Goal: Task Accomplishment & Management: Complete application form

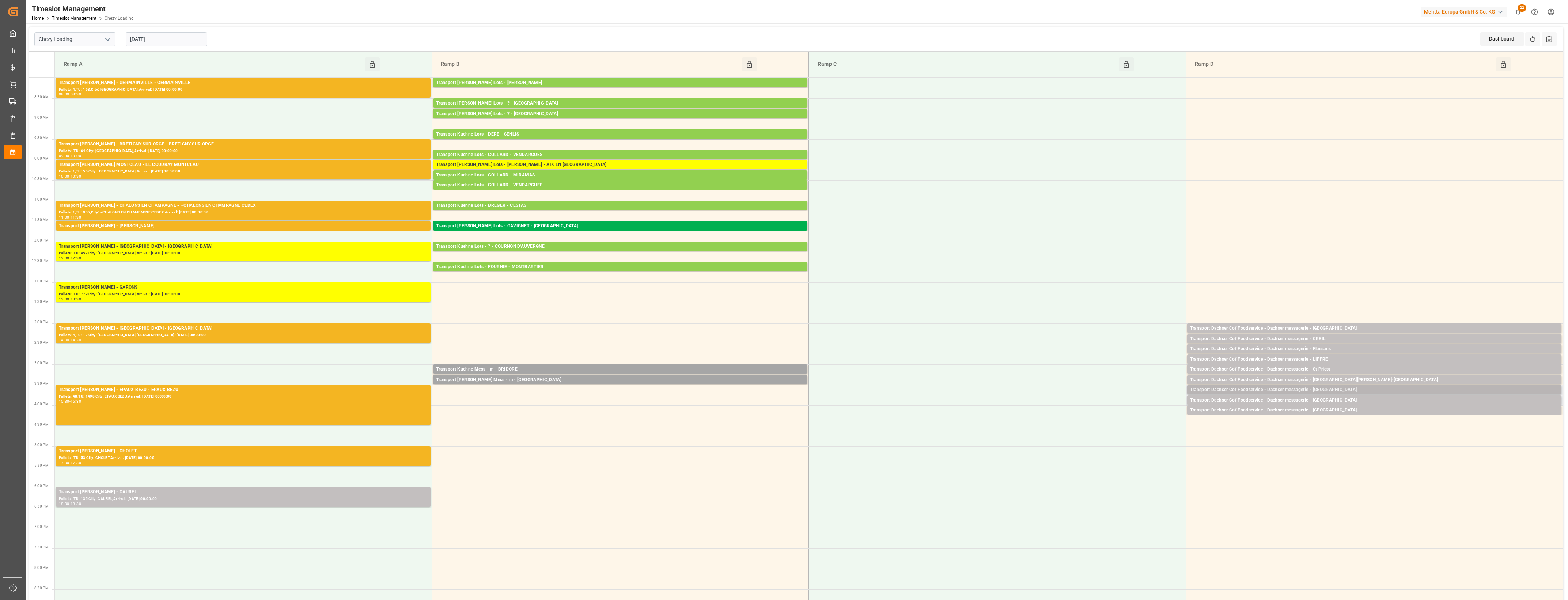
click at [1328, 390] on div "Transport Dachser Cof Foodservice - Dachser messagerie - [GEOGRAPHIC_DATA]" at bounding box center [1374, 390] width 368 height 7
click at [1111, 422] on button "Open" at bounding box center [1091, 423] width 51 height 9
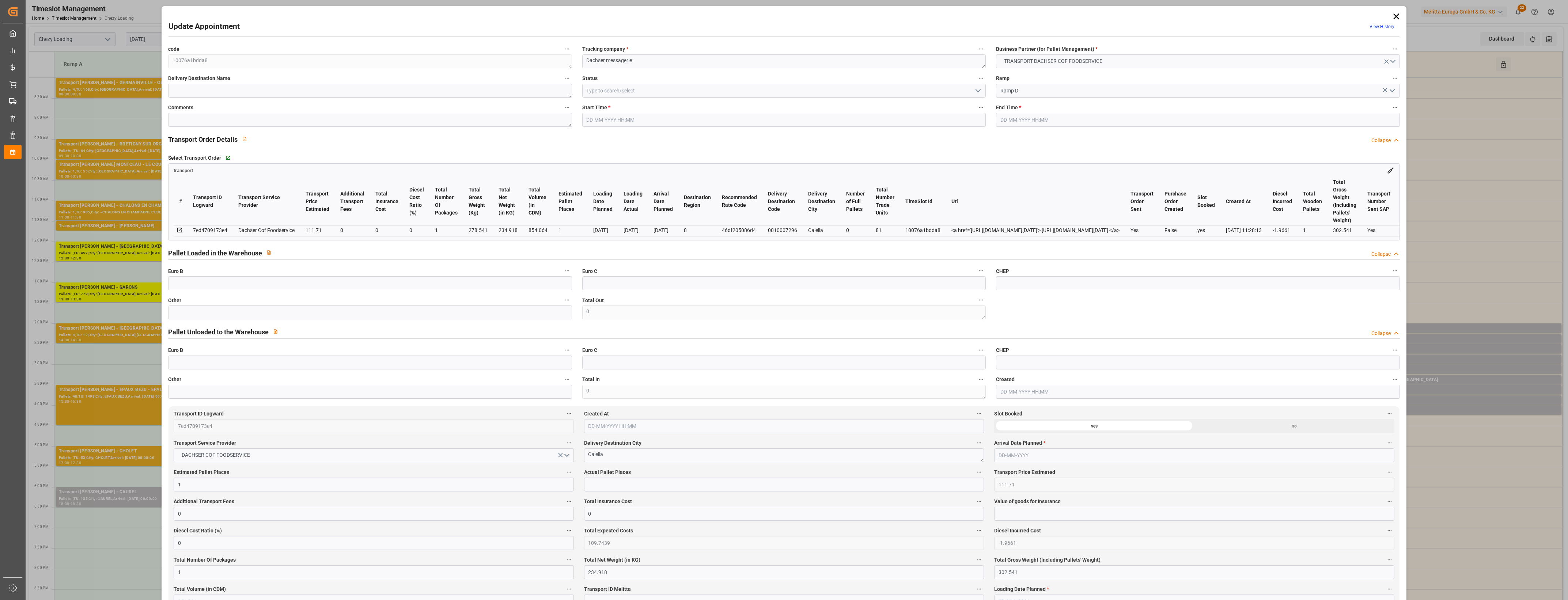
type input "1"
type input "111.71"
type input "0"
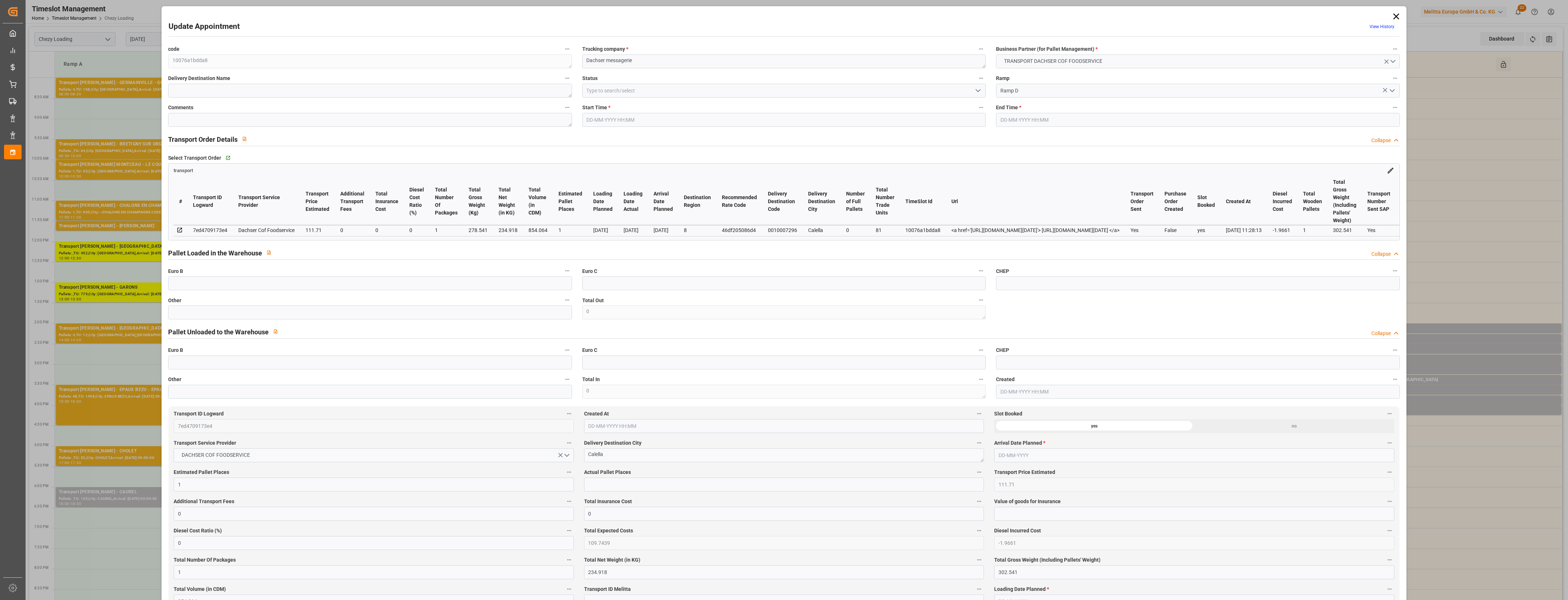
type input "109.7439"
type input "-1.9661"
type input "1"
type input "234.918"
type input "302.541"
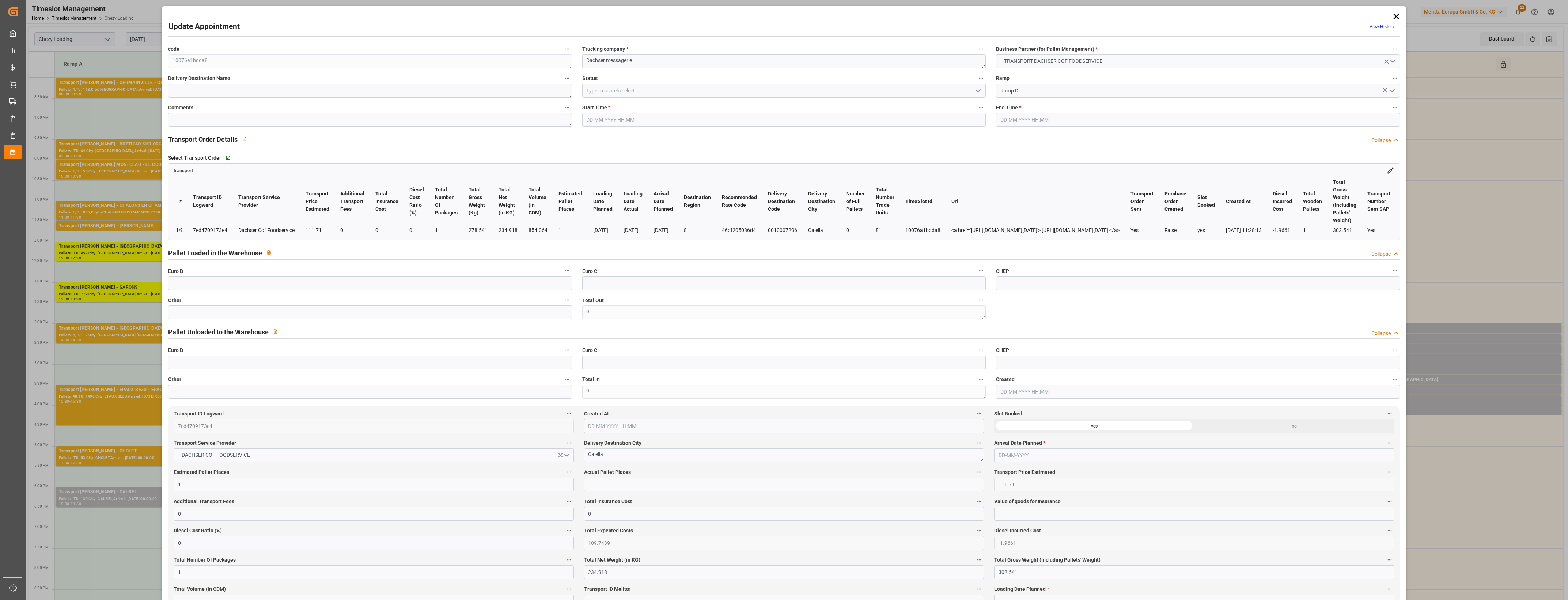
type input "854.064"
type input "8"
type input "0"
type input "81"
type input "1"
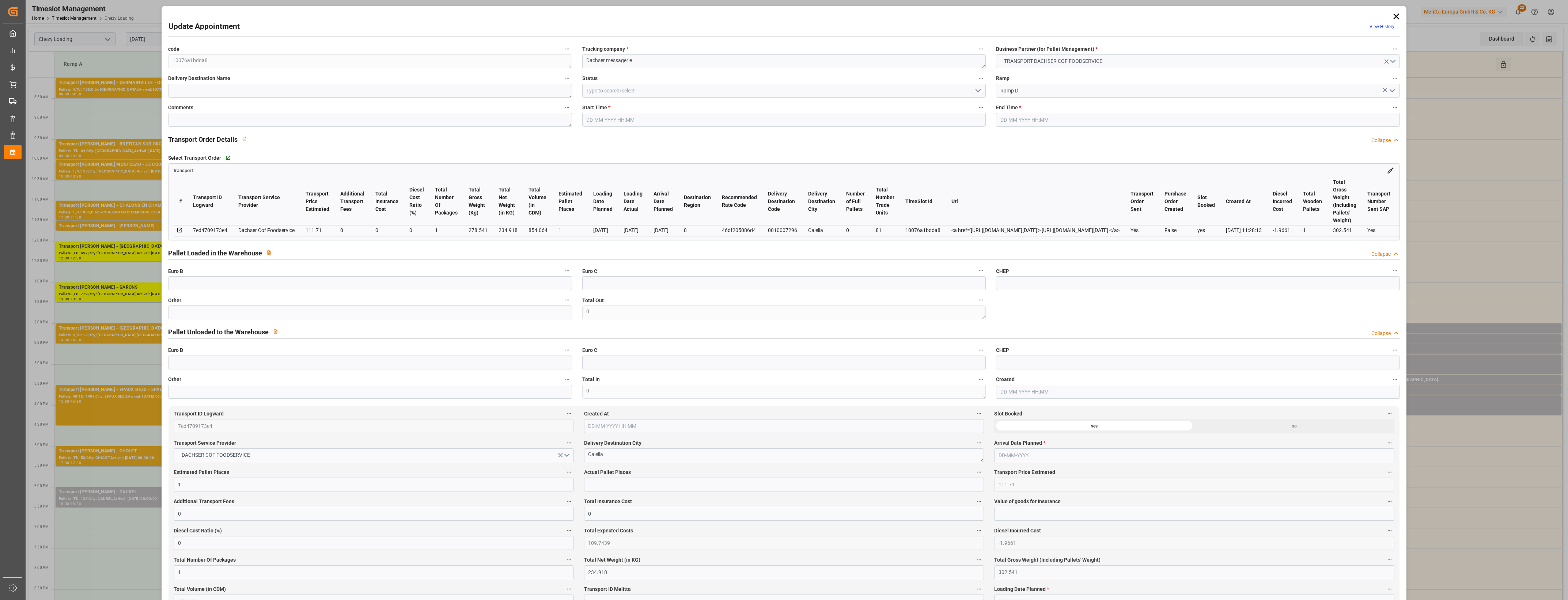
type input "101"
type input "278.541"
type input "0"
type input "4710.8598"
type input "0"
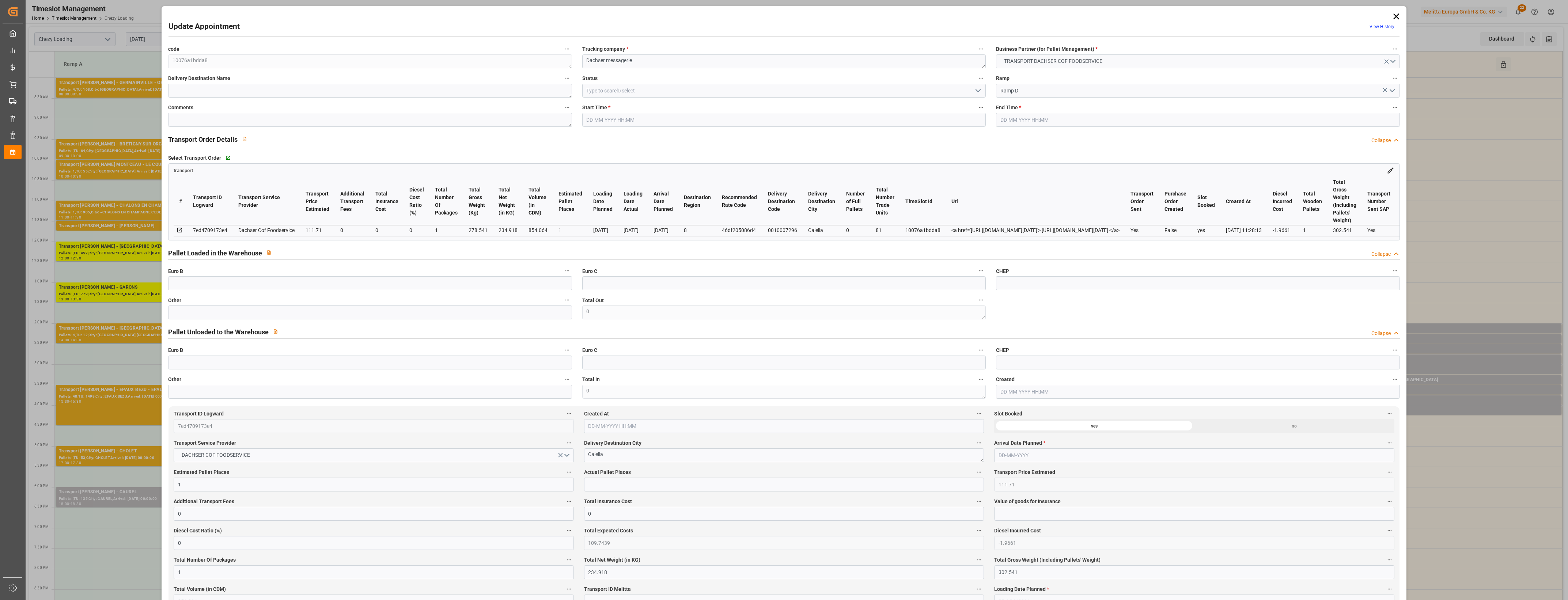
type input "0"
type input "21"
type input "35"
type input "[DATE] 15:30"
type input "[DATE] 15:45"
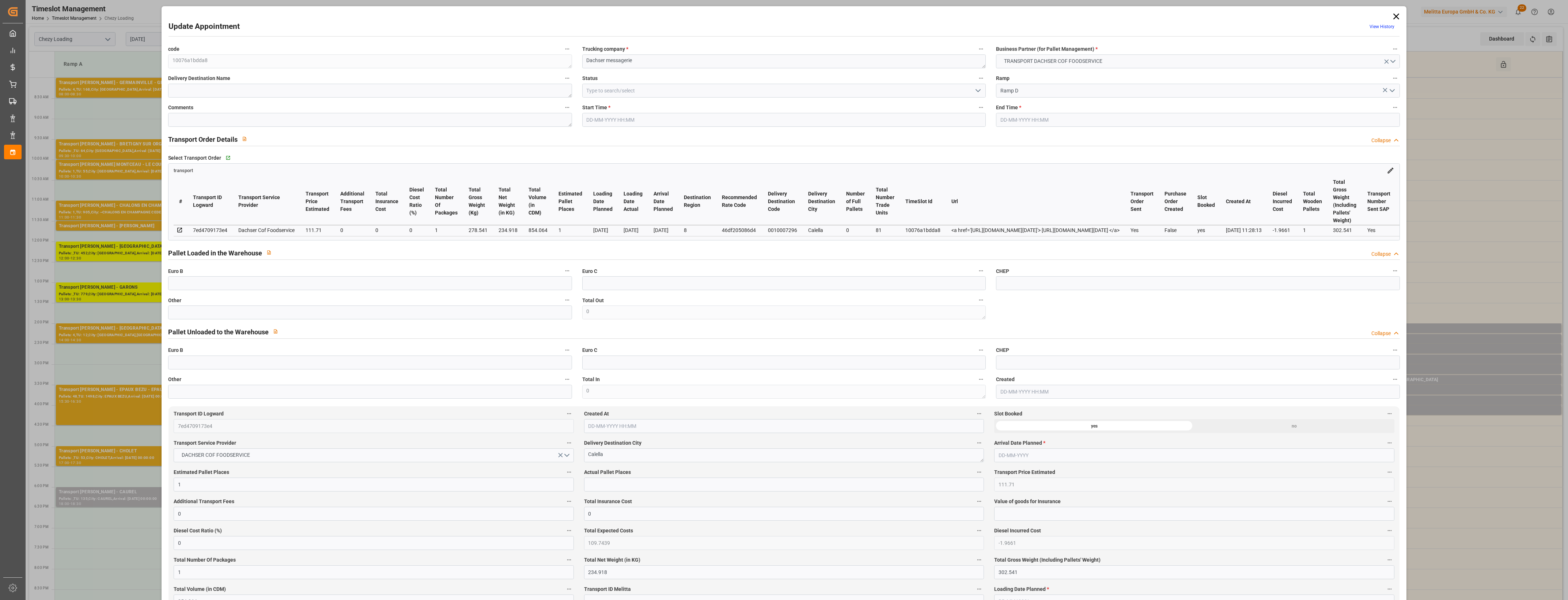
type input "[DATE] 12:08"
type input "[DATE] 11:28"
type input "[DATE]"
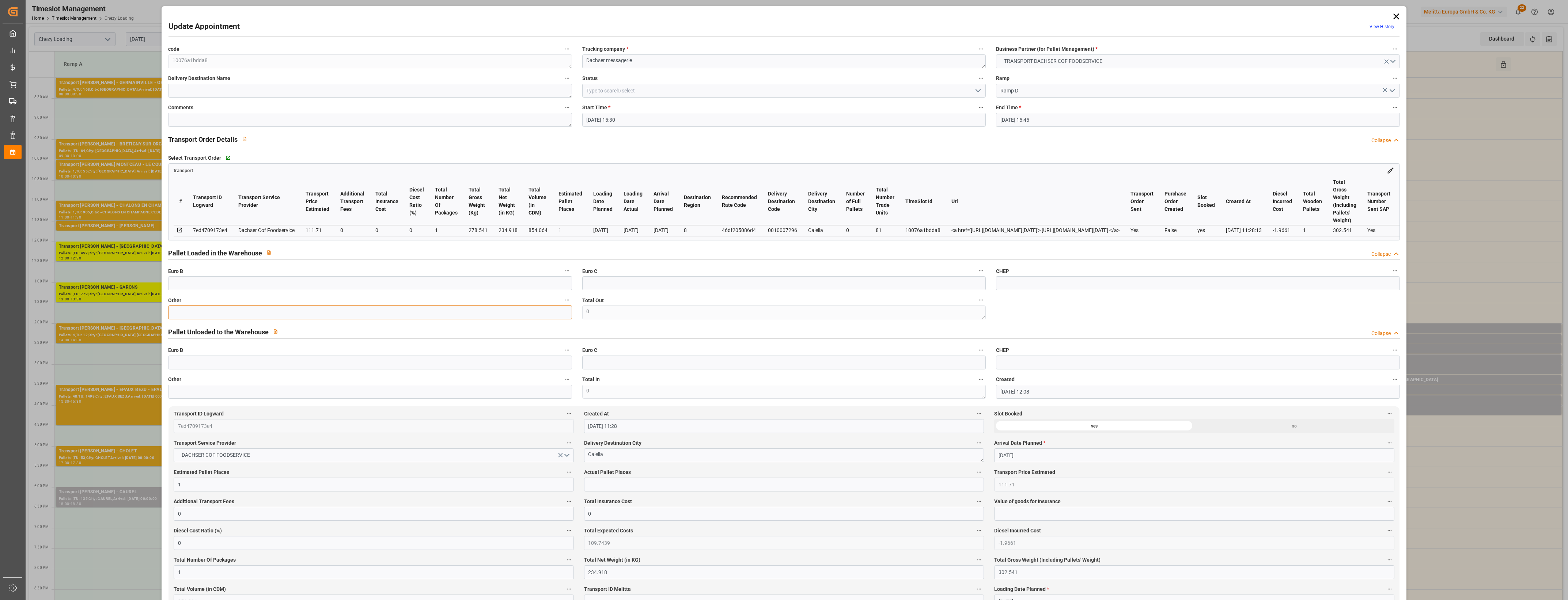
click at [361, 314] on input "text" at bounding box center [369, 312] width 404 height 14
type input "1"
click at [609, 484] on input "text" at bounding box center [784, 484] width 400 height 14
type input "1"
click at [645, 474] on label "Actual Pallet Places" at bounding box center [784, 472] width 400 height 10
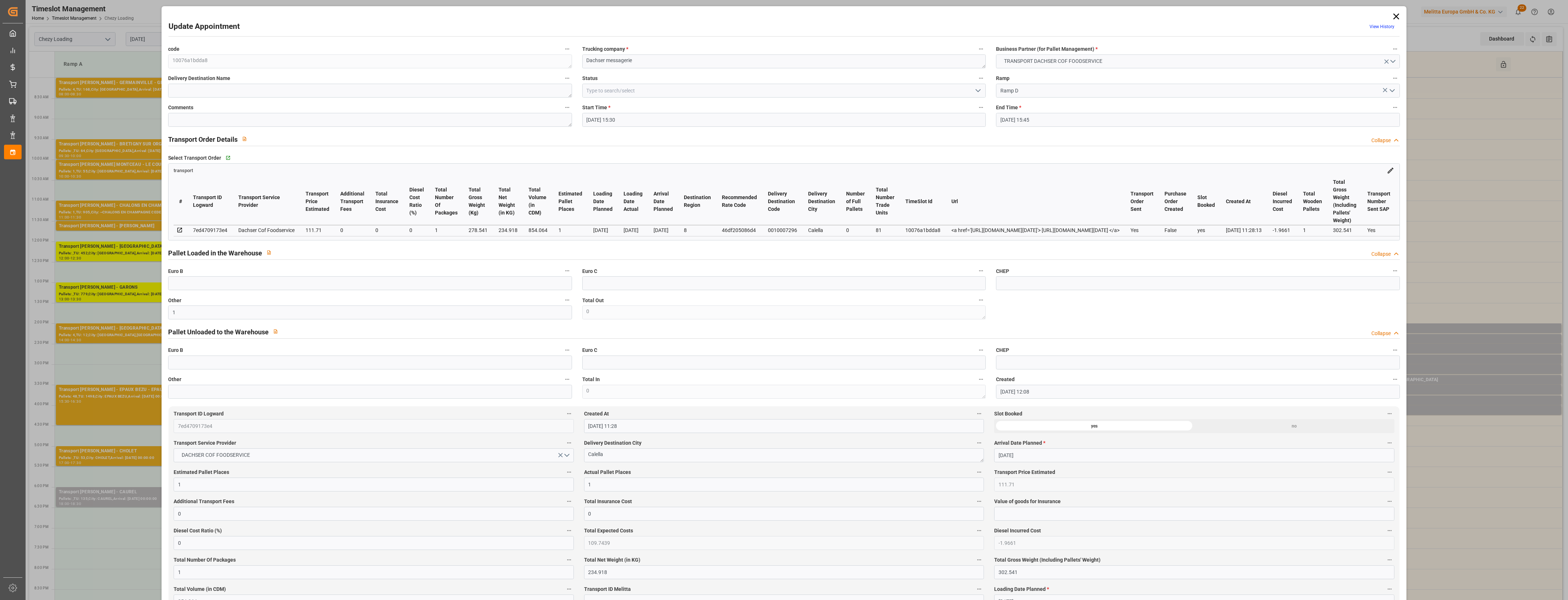
click at [975, 474] on button "Actual Pallet Places" at bounding box center [979, 472] width 10 height 10
click at [653, 473] on div at bounding box center [784, 300] width 1568 height 600
click at [975, 90] on icon "open menu" at bounding box center [978, 91] width 9 height 9
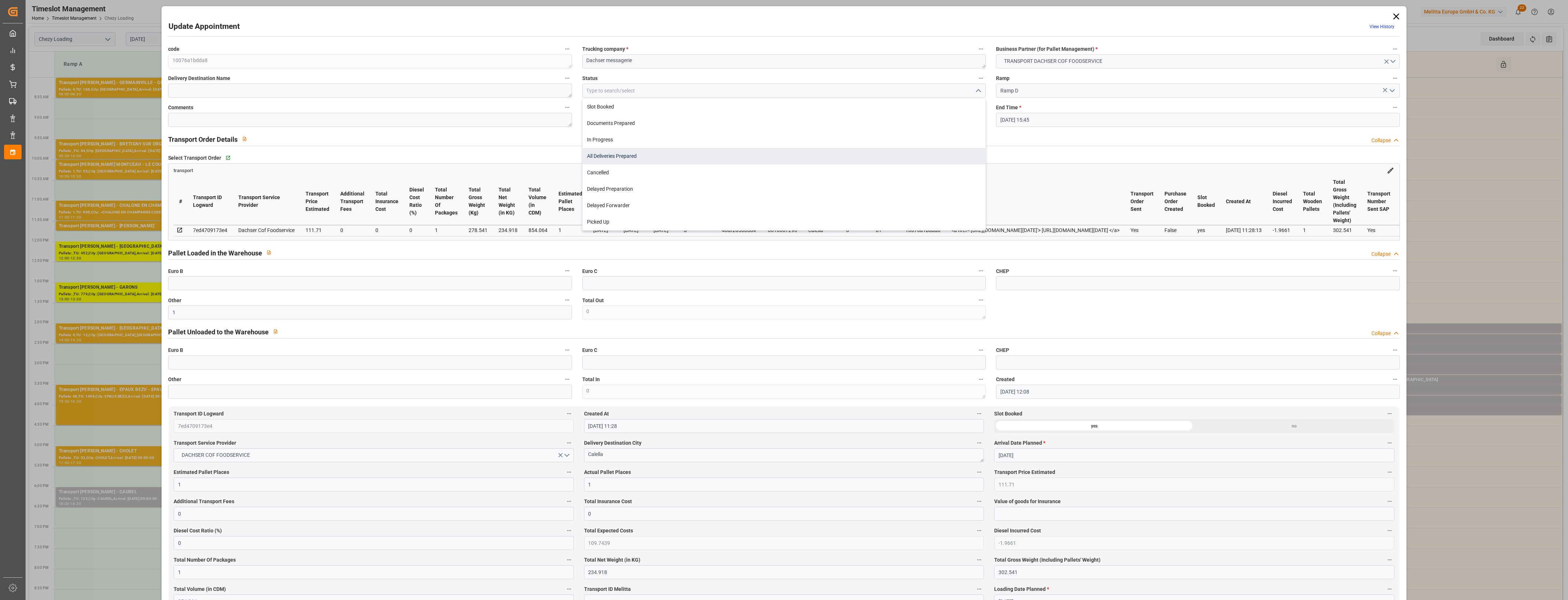
click at [647, 155] on div "All Deliveries Prepared" at bounding box center [784, 156] width 403 height 16
type input "All Deliveries Prepared"
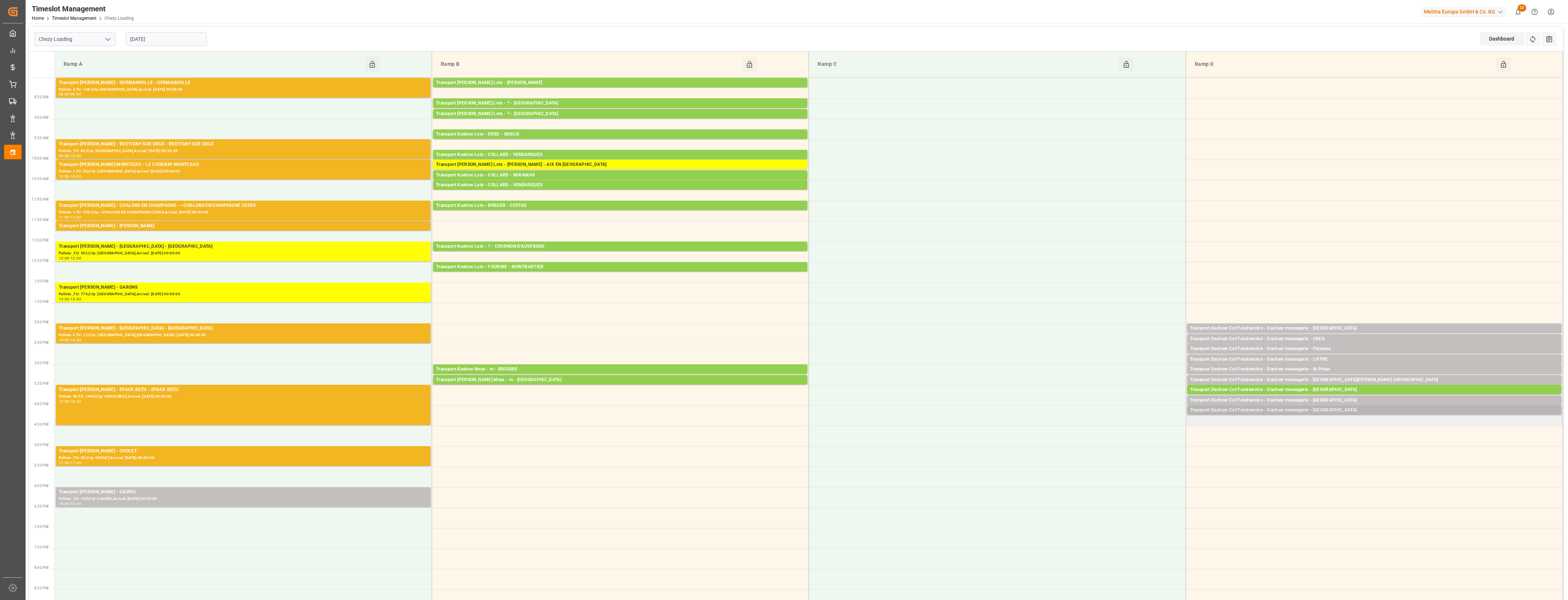
click at [1337, 411] on div "Transport Dachser Cof Foodservice - Dachser messagerie - [GEOGRAPHIC_DATA]" at bounding box center [1374, 410] width 368 height 7
click at [1108, 441] on button "Open" at bounding box center [1091, 443] width 51 height 9
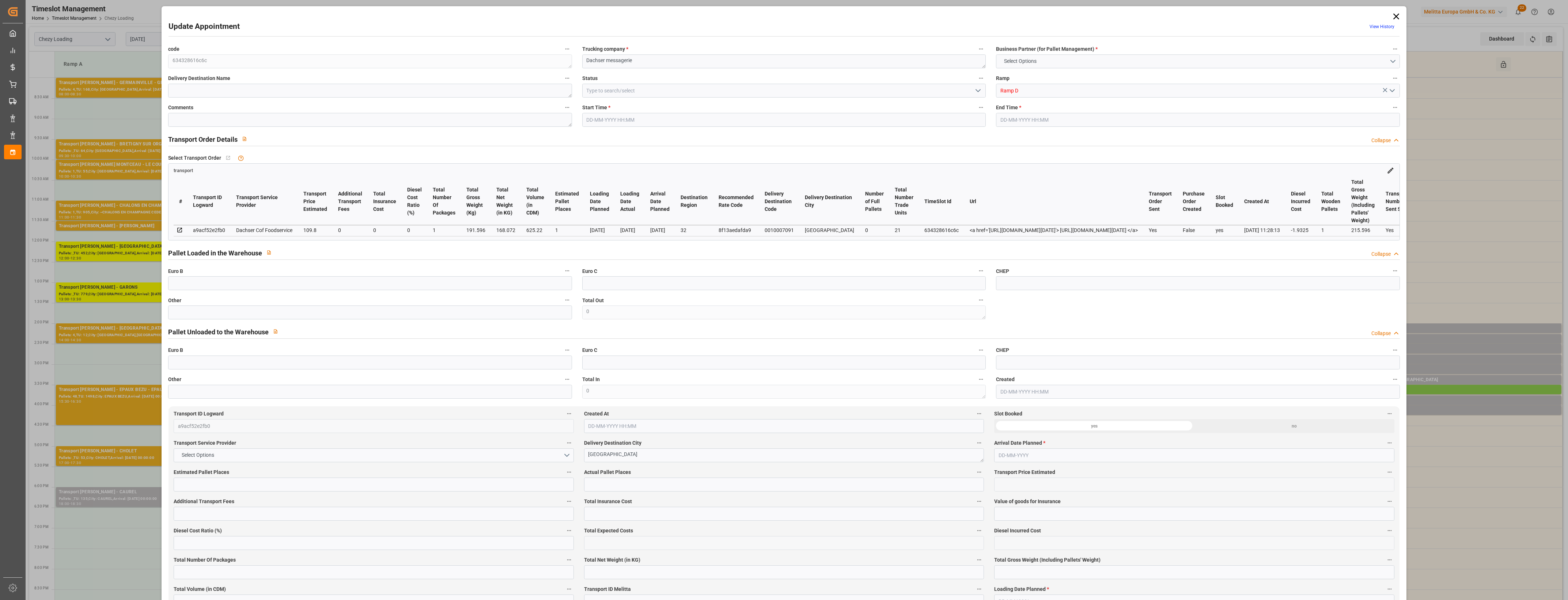
type input "1"
type input "109.8"
type input "0"
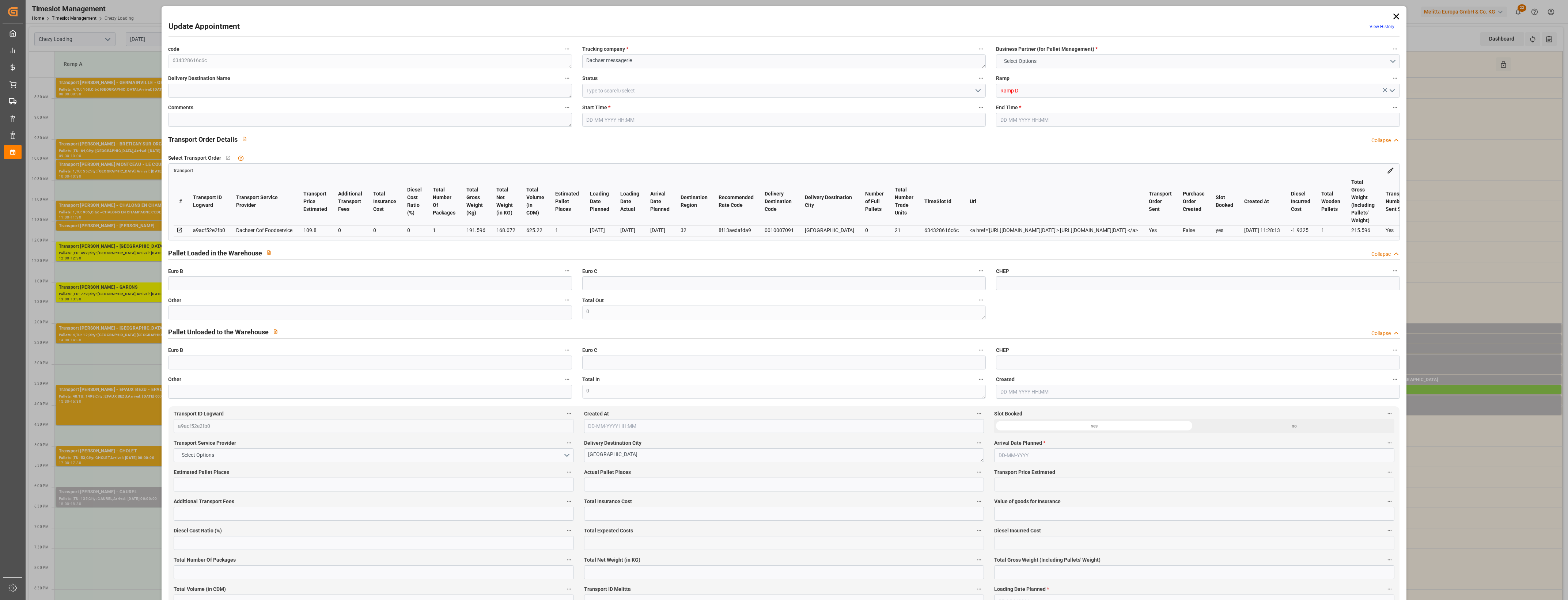
type input "107.8675"
type input "-1.9325"
type input "1"
type input "168.072"
type input "215.596"
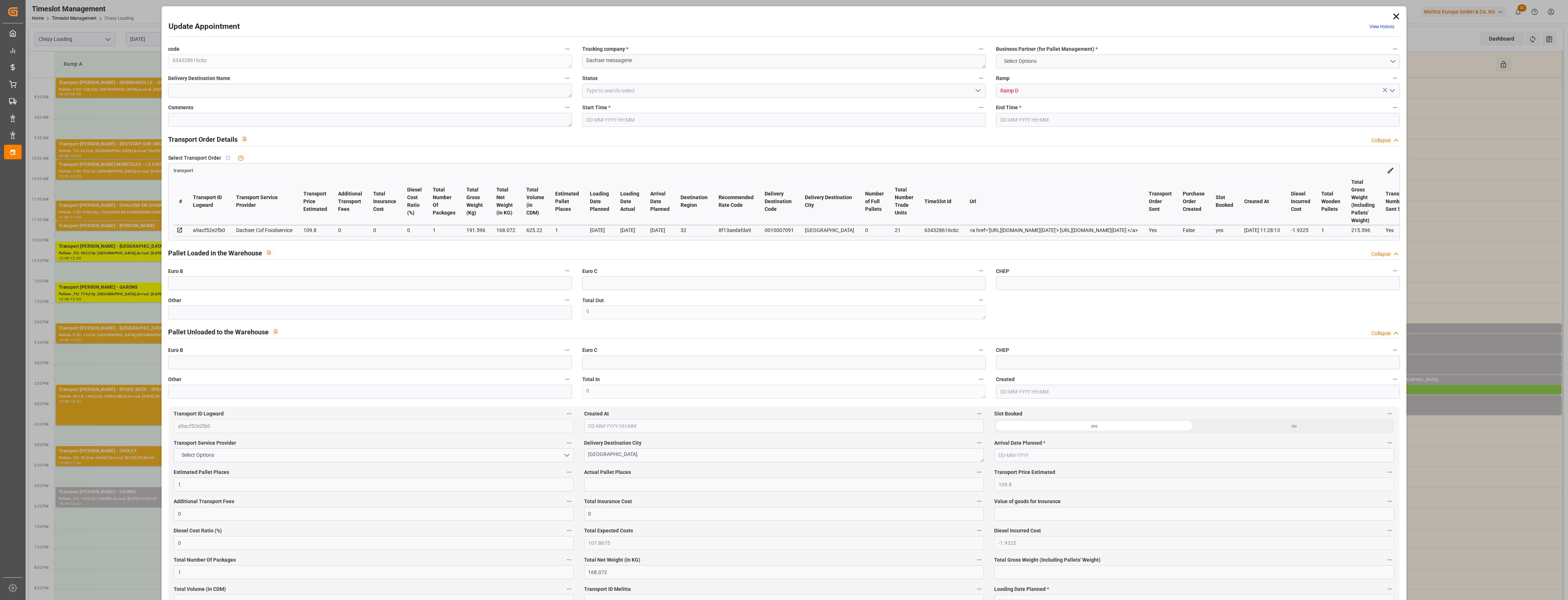
type input "625.22"
type input "32"
type input "0"
type input "21"
type input "1"
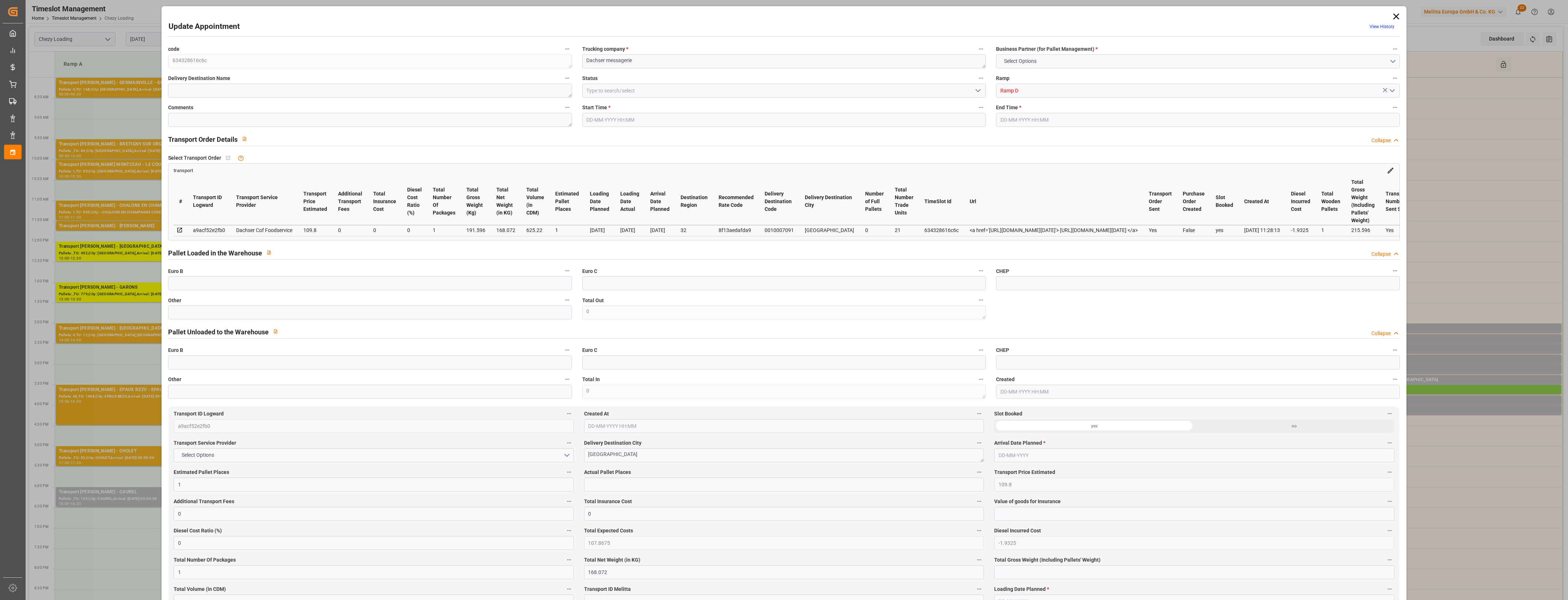
type input "101"
type input "191.596"
type input "0"
type input "4710.8598"
type input "0"
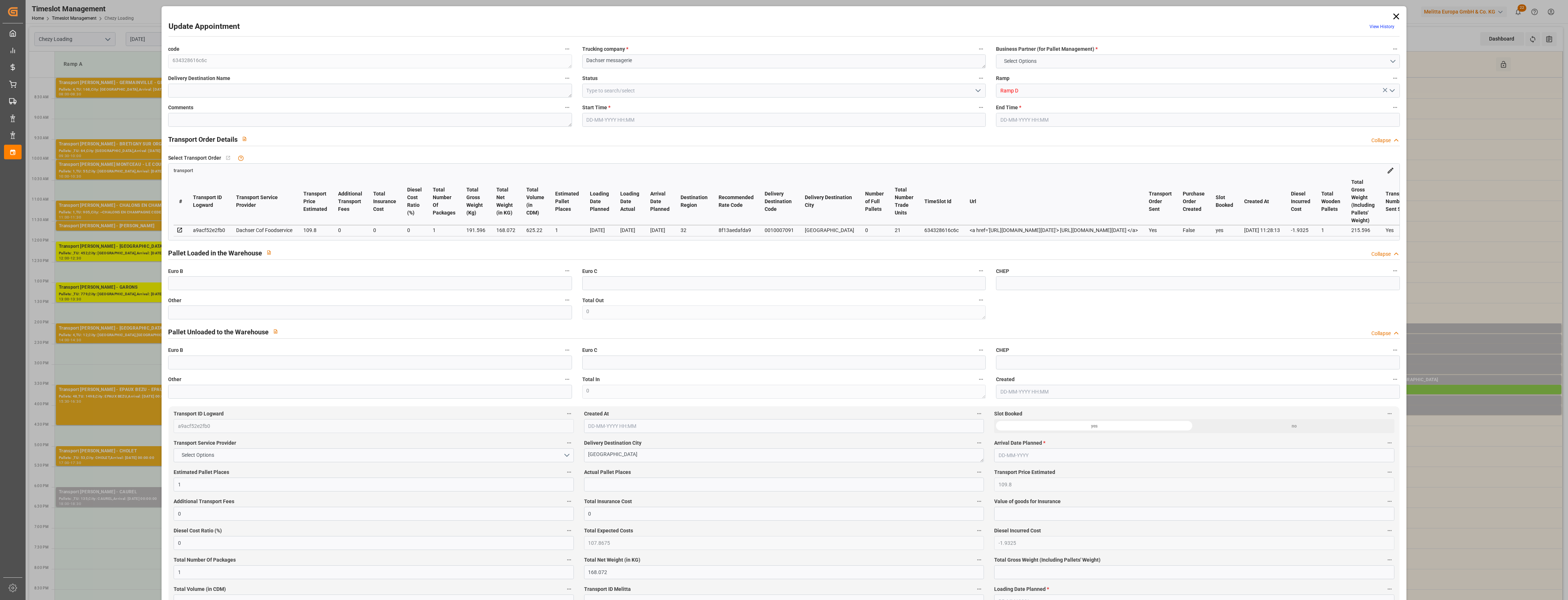
type input "0"
type input "21"
type input "35"
type input "[DATE] 16:00"
type input "[DATE] 16:15"
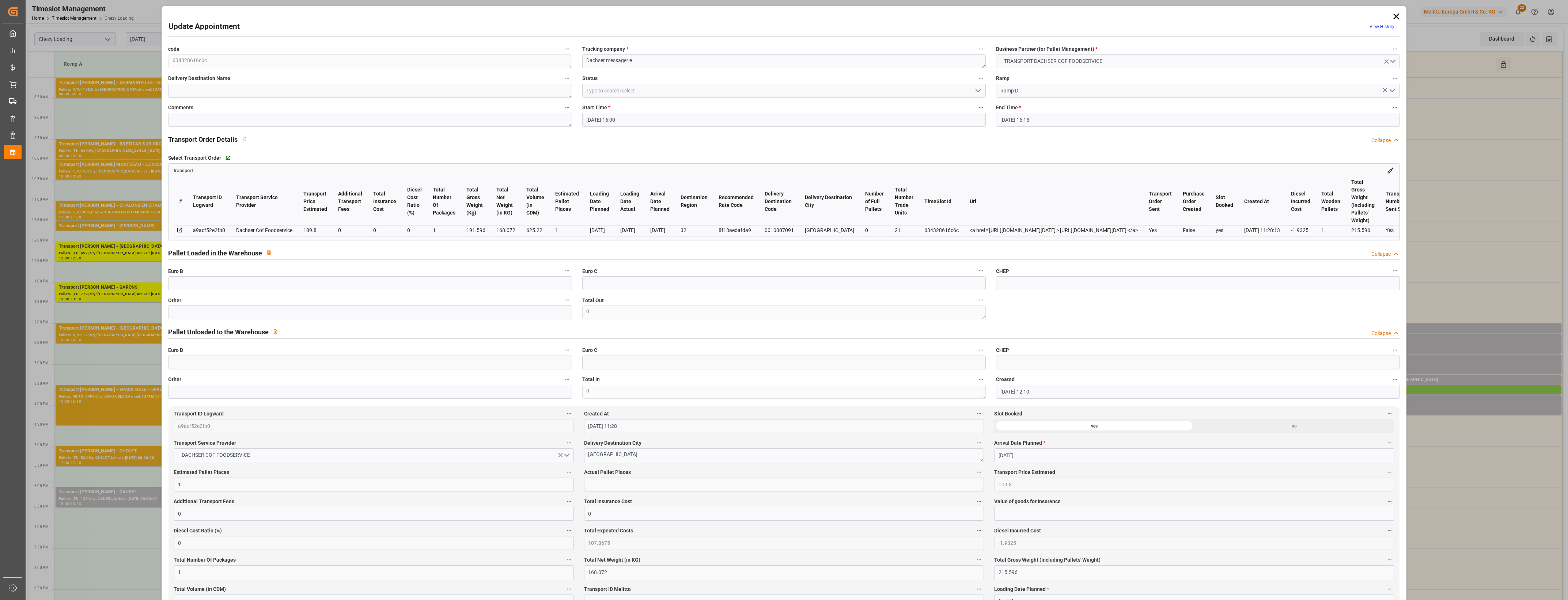
type input "[DATE] 12:10"
type input "[DATE] 11:28"
type input "[DATE]"
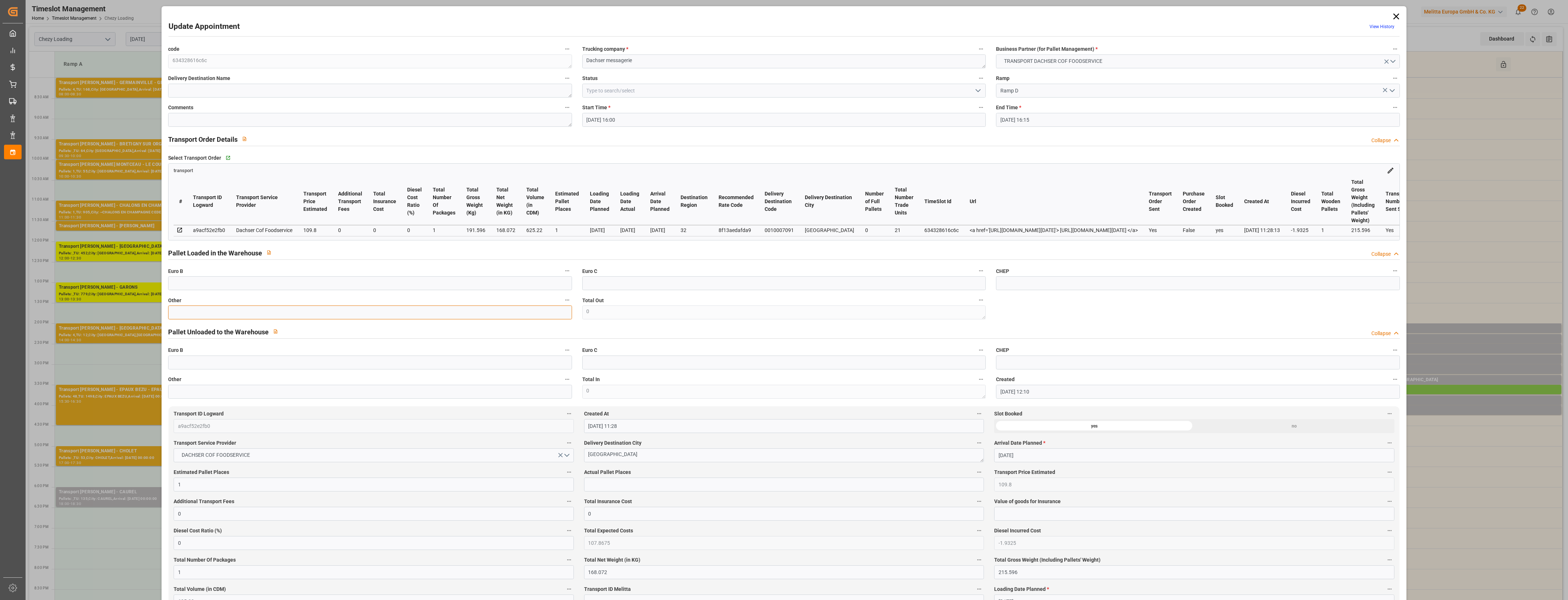
click at [211, 317] on input "text" at bounding box center [369, 312] width 404 height 14
type input "1"
click at [596, 488] on input "text" at bounding box center [784, 484] width 400 height 14
type input "1"
click at [646, 475] on label "Actual Pallet Places" at bounding box center [784, 472] width 400 height 10
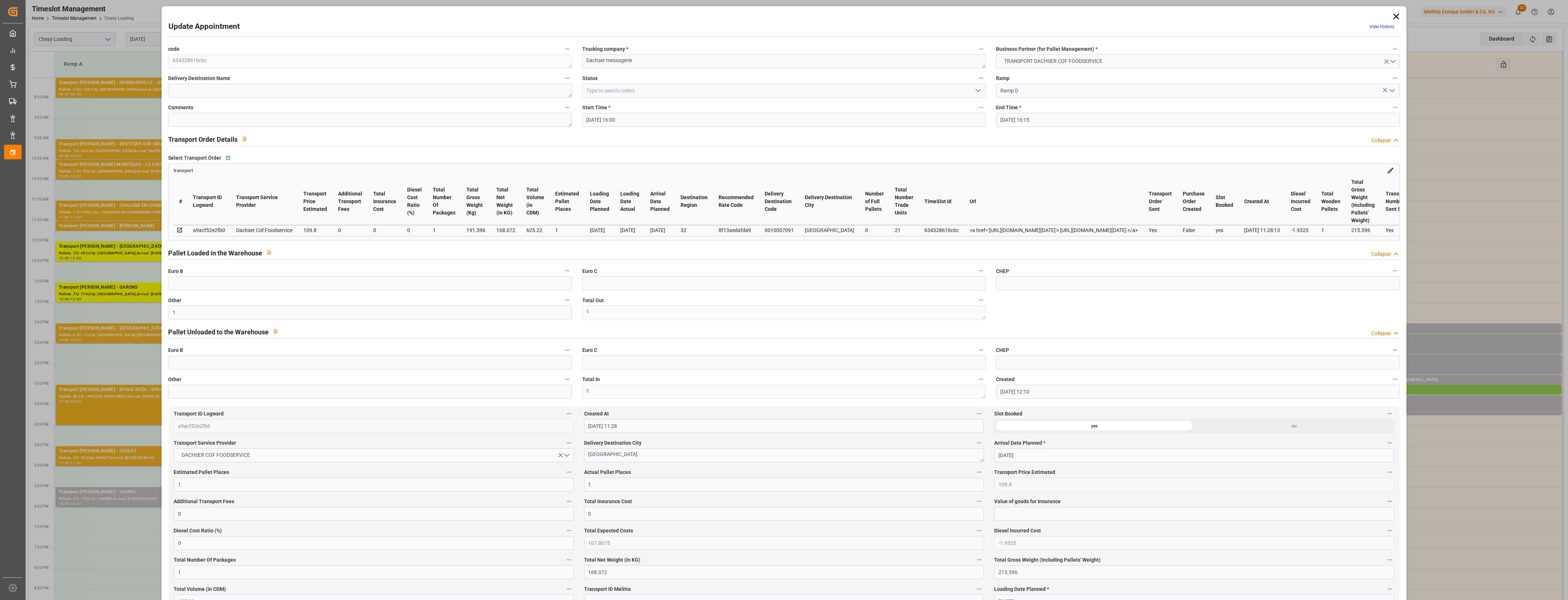
click at [975, 475] on button "Actual Pallet Places" at bounding box center [979, 472] width 10 height 10
click at [662, 470] on div at bounding box center [784, 300] width 1568 height 600
click at [978, 91] on icon "open menu" at bounding box center [978, 91] width 9 height 9
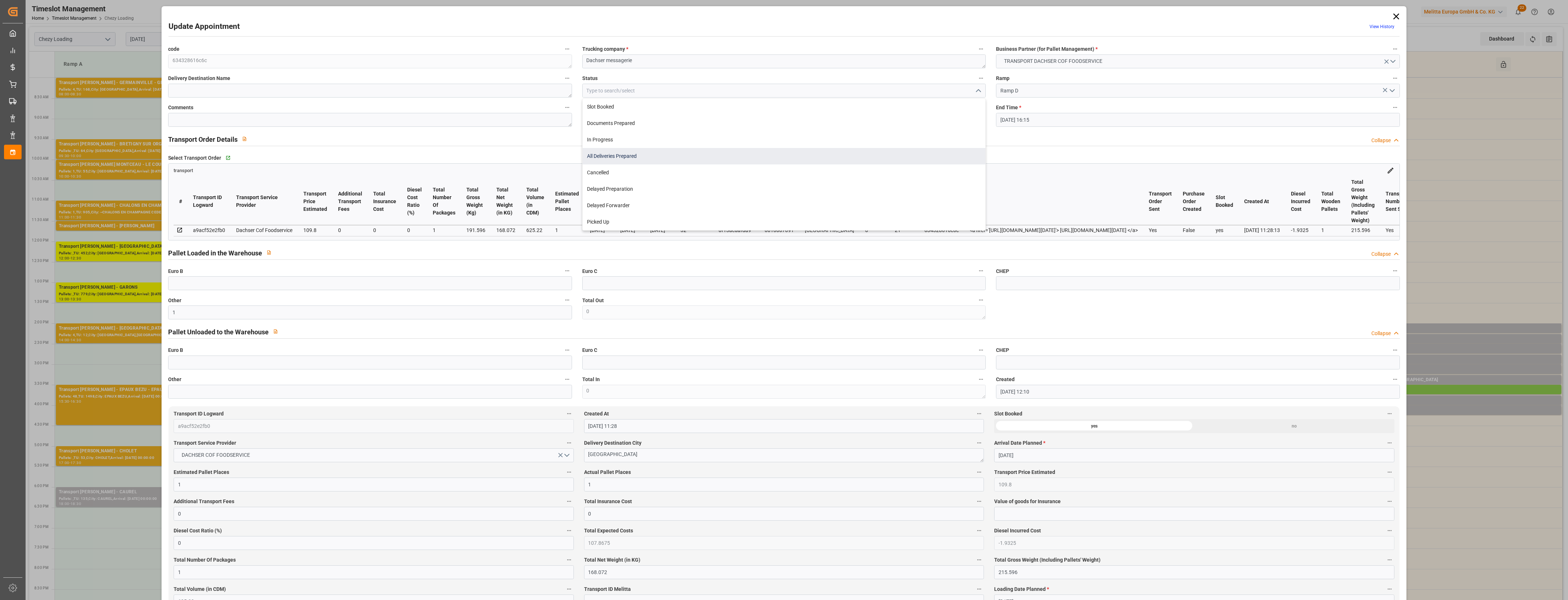
click at [620, 160] on div "All Deliveries Prepared" at bounding box center [784, 156] width 403 height 16
type input "All Deliveries Prepared"
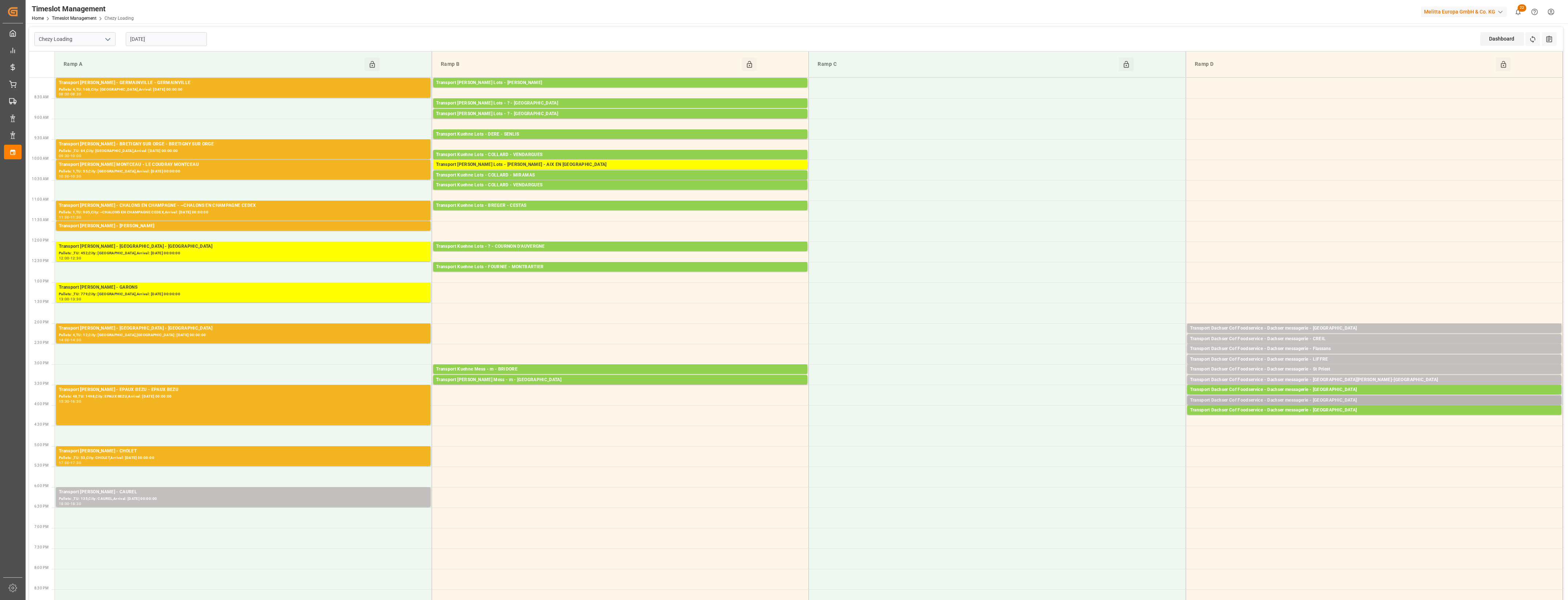
click at [1337, 401] on div "Transport Dachser Cof Foodservice - Dachser messagerie - [GEOGRAPHIC_DATA]" at bounding box center [1374, 400] width 368 height 7
click at [1114, 424] on button "Open" at bounding box center [1091, 423] width 51 height 9
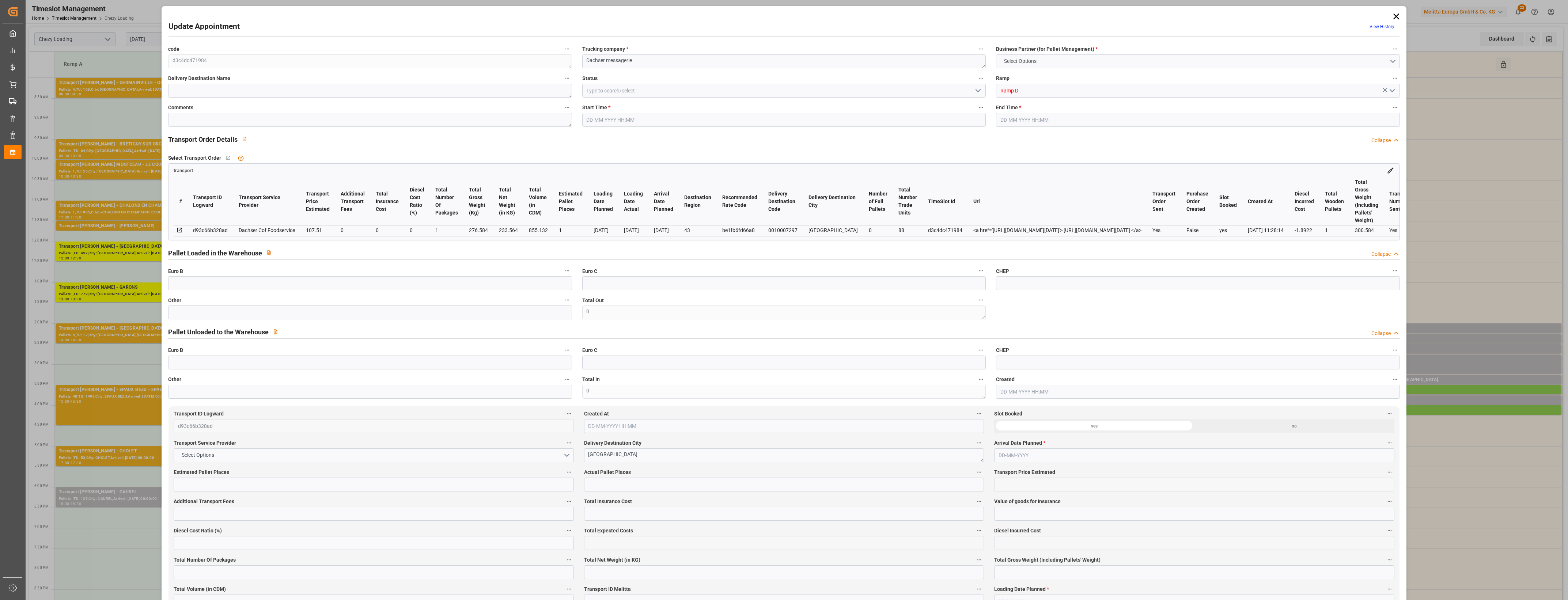
type input "1"
type input "107.51"
type input "0"
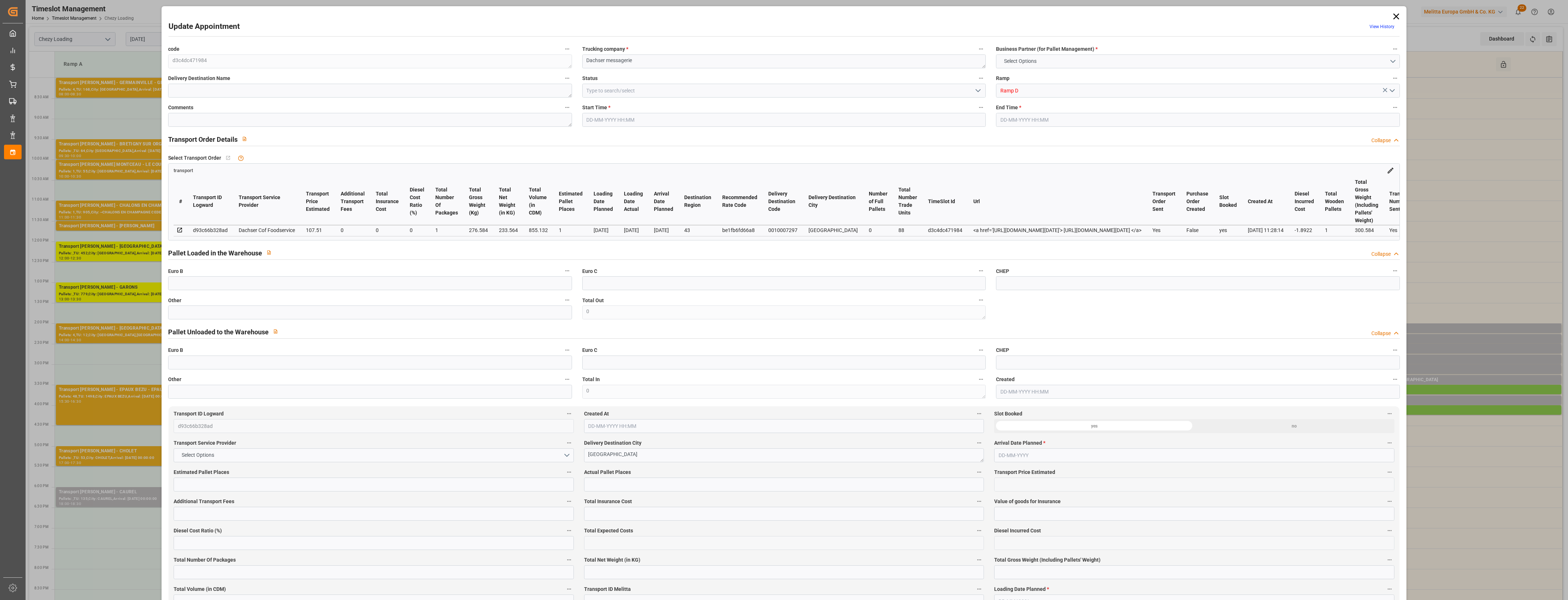
type input "105.6178"
type input "-1.8922"
type input "1"
type input "233.564"
type input "300.584"
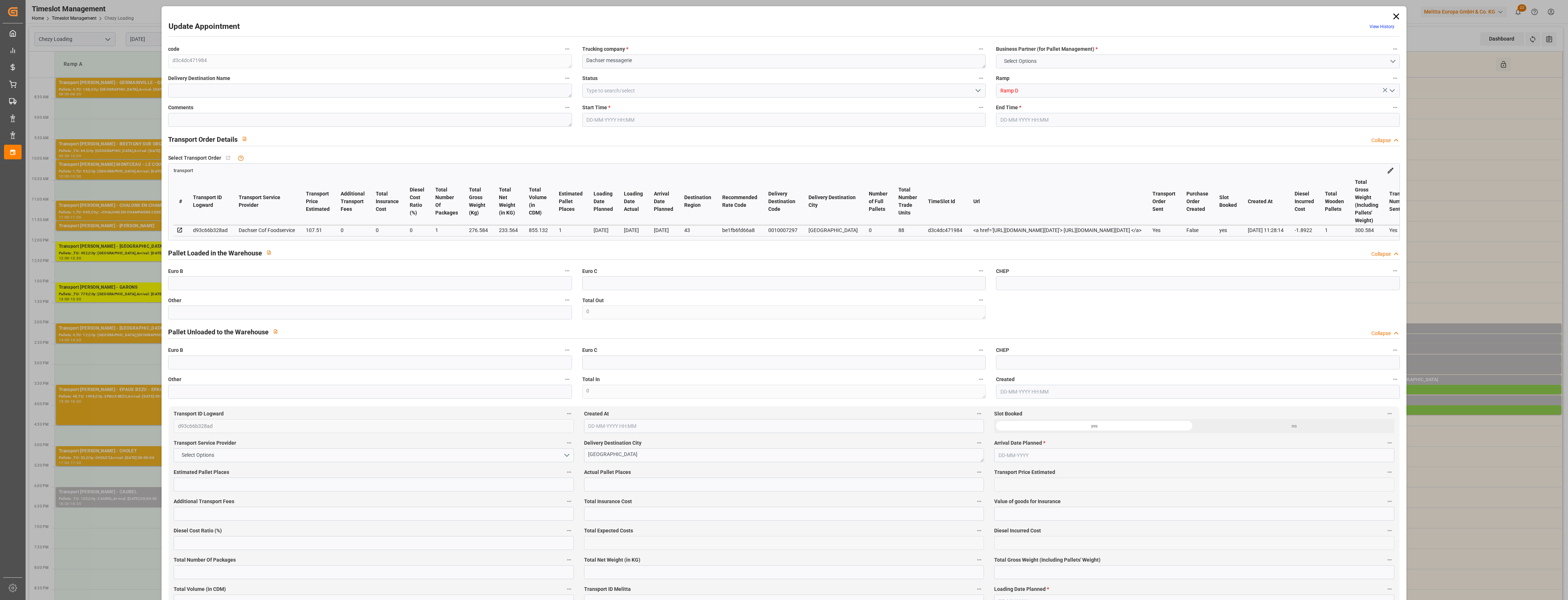
type input "855.132"
type input "43"
type input "0"
type input "88"
type input "1"
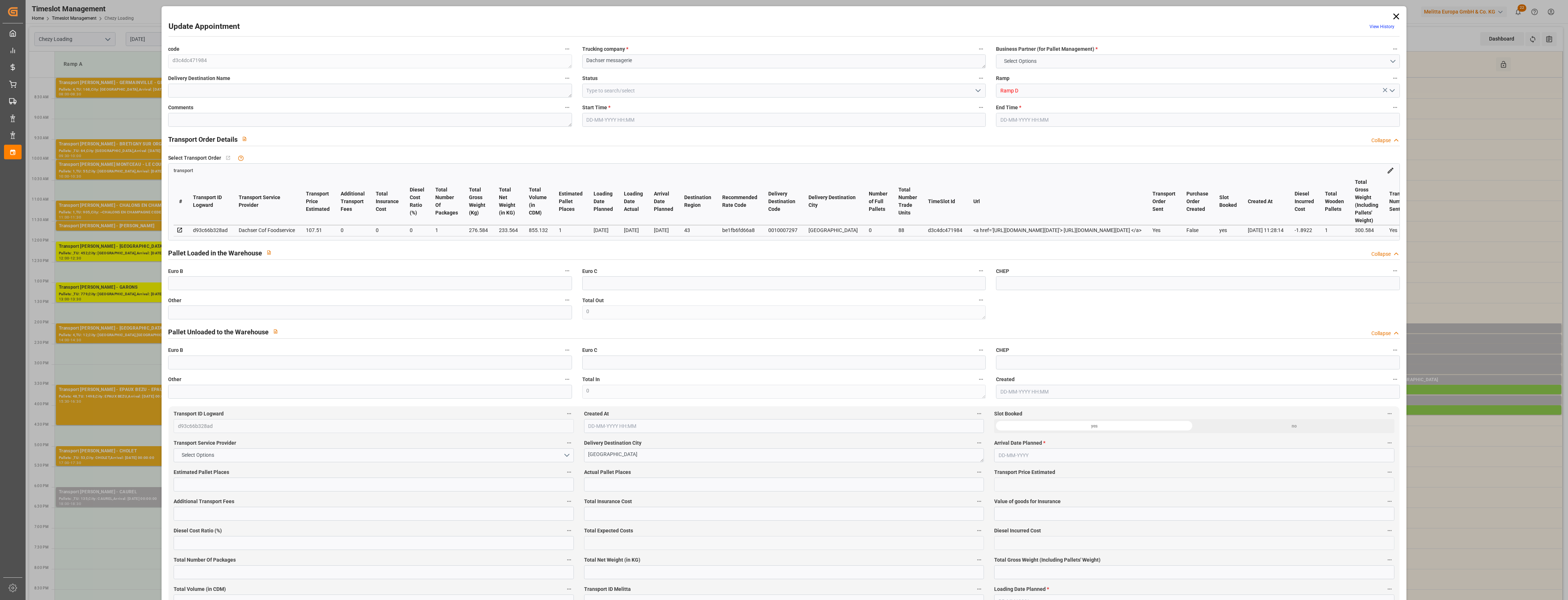
type input "101"
type input "276.584"
type input "0"
type input "4710.8598"
type input "0"
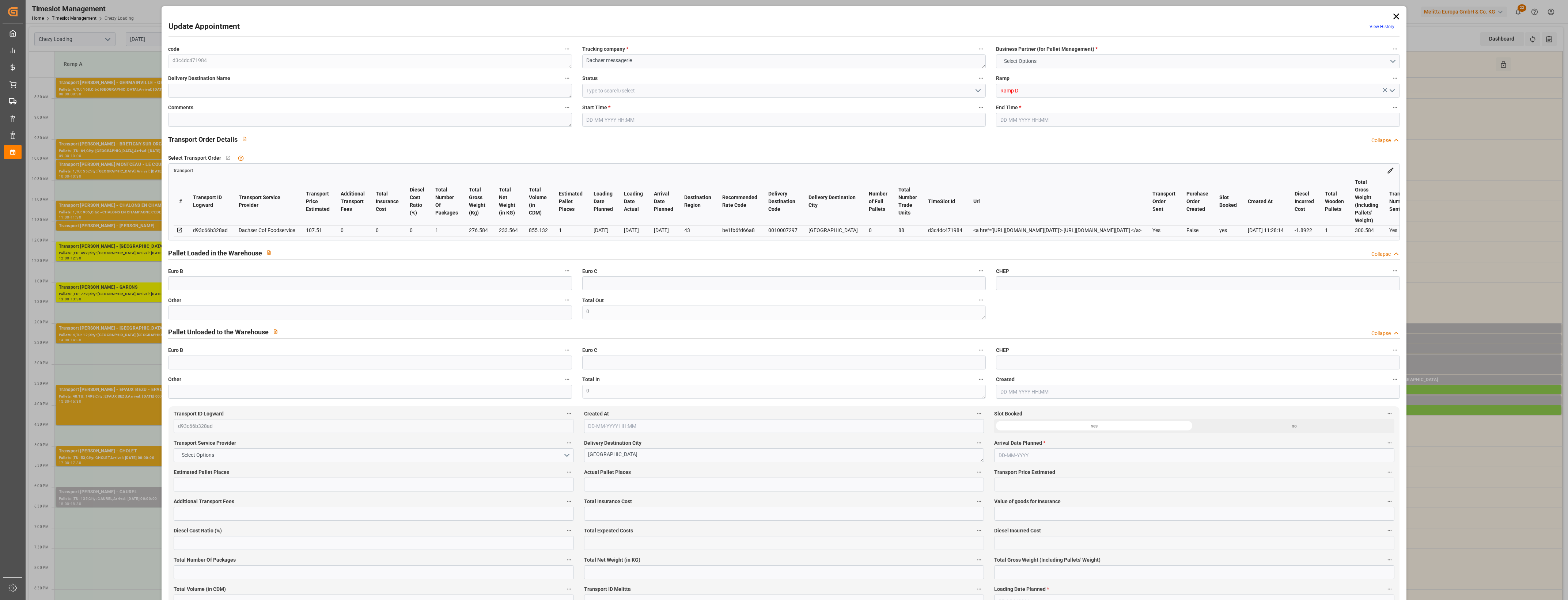
type input "0"
type input "21"
type input "35"
type input "[DATE] 15:45"
type input "[DATE] 16:00"
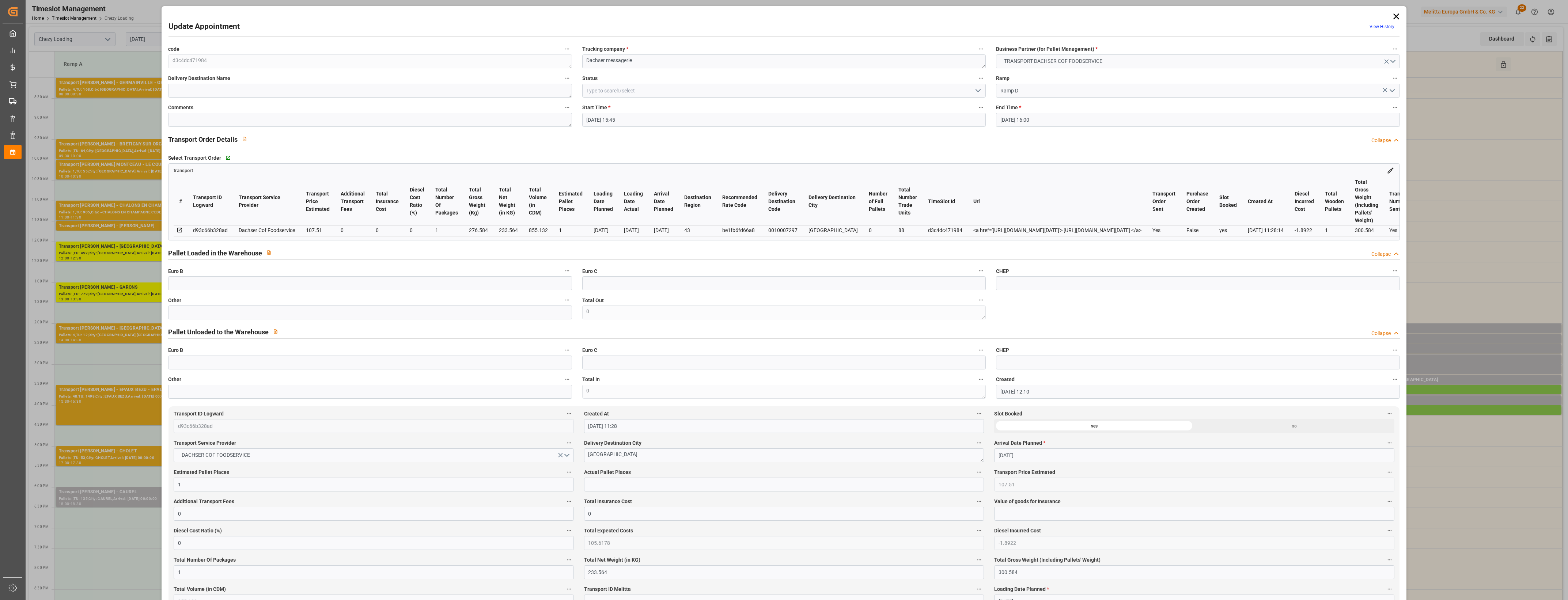
type input "[DATE] 12:10"
type input "[DATE] 11:28"
type input "[DATE]"
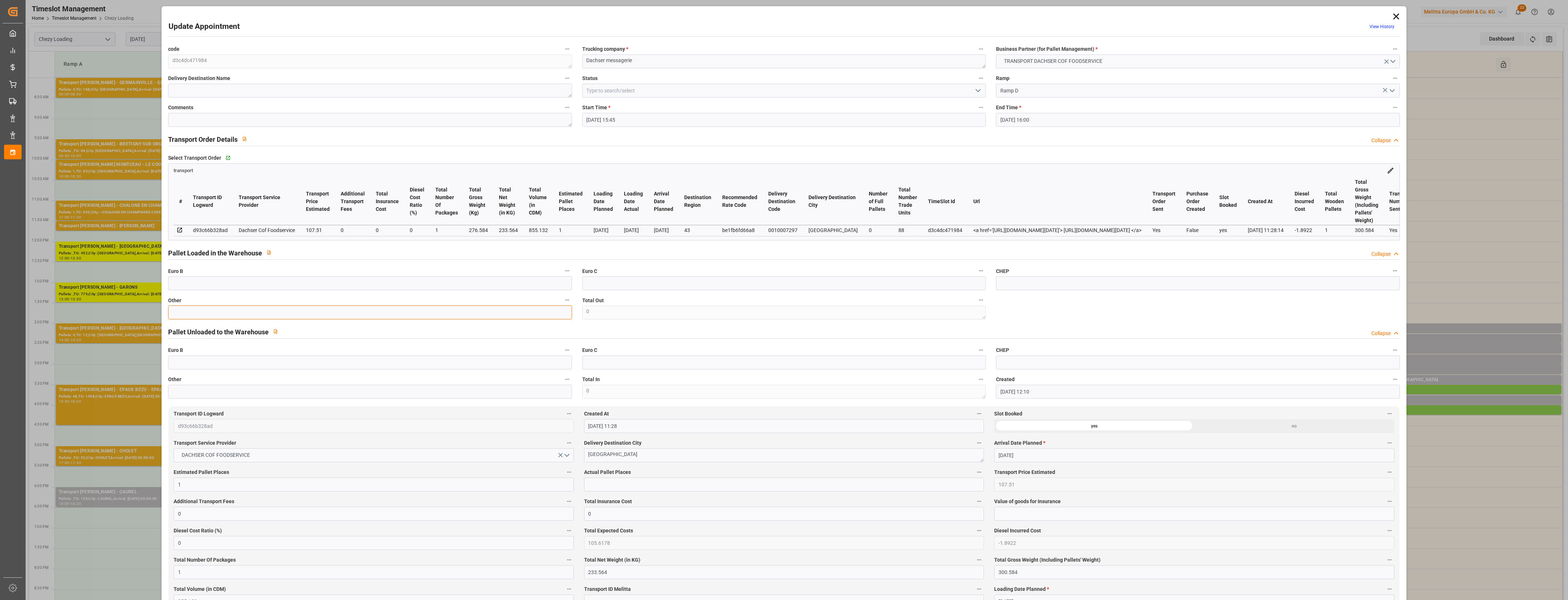
click at [461, 312] on input "text" at bounding box center [369, 312] width 404 height 14
type input "2"
click at [650, 489] on input "text" at bounding box center [784, 484] width 400 height 14
type input "2"
click at [719, 475] on label "Actual Pallet Places" at bounding box center [784, 472] width 400 height 10
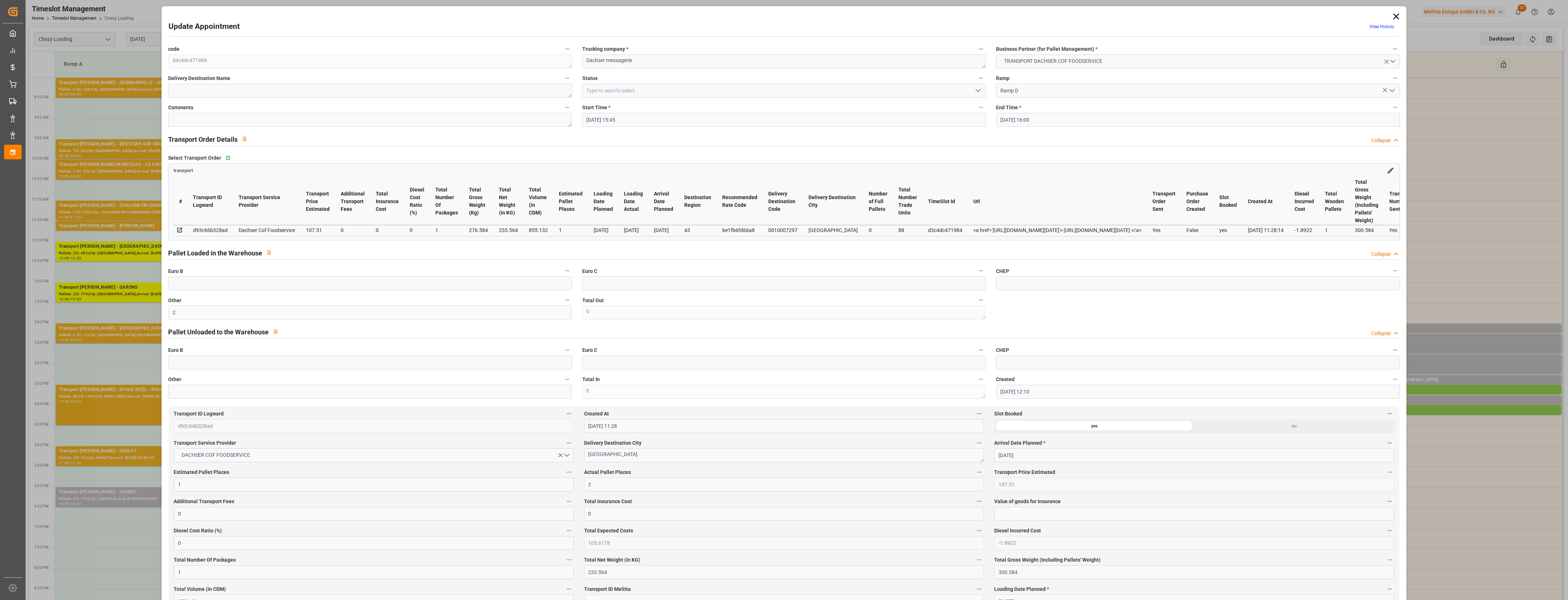
click at [975, 475] on button "Actual Pallet Places" at bounding box center [979, 472] width 10 height 10
click at [737, 475] on div at bounding box center [784, 300] width 1568 height 600
click at [976, 91] on polyline "open menu" at bounding box center [978, 91] width 4 height 2
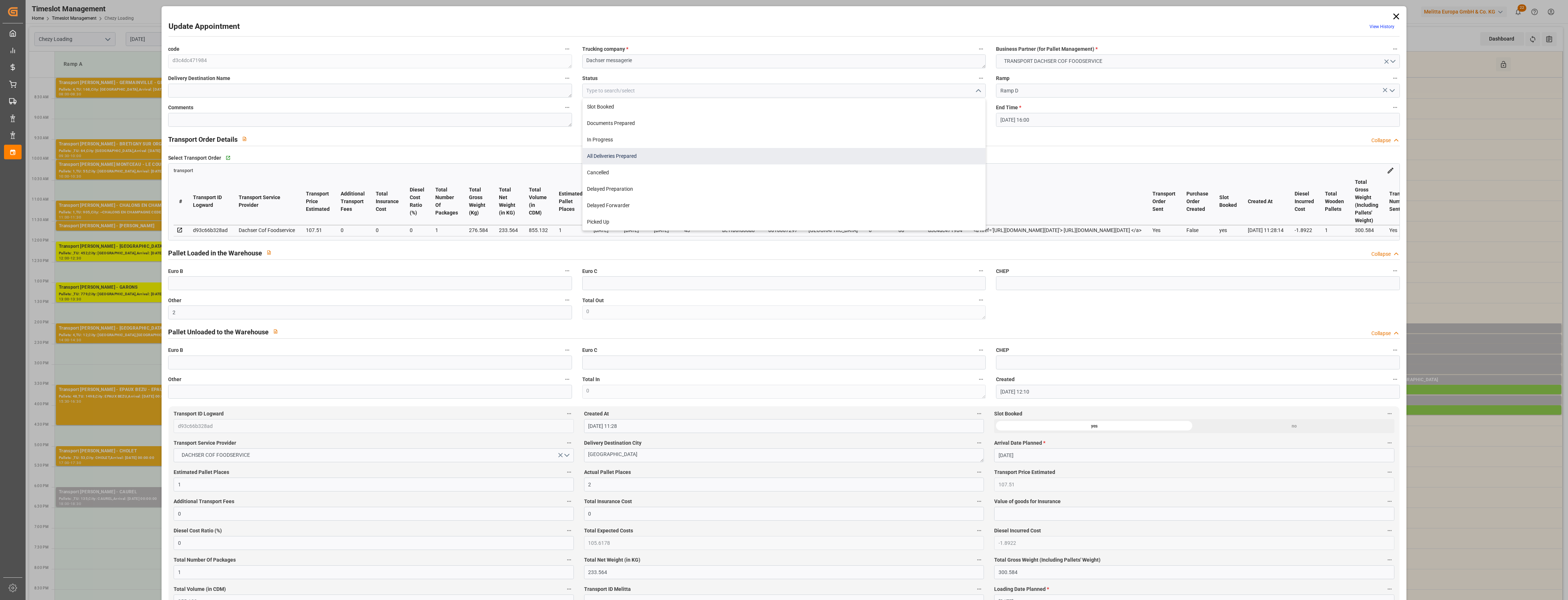
click at [645, 159] on div "All Deliveries Prepared" at bounding box center [784, 156] width 403 height 16
type input "All Deliveries Prepared"
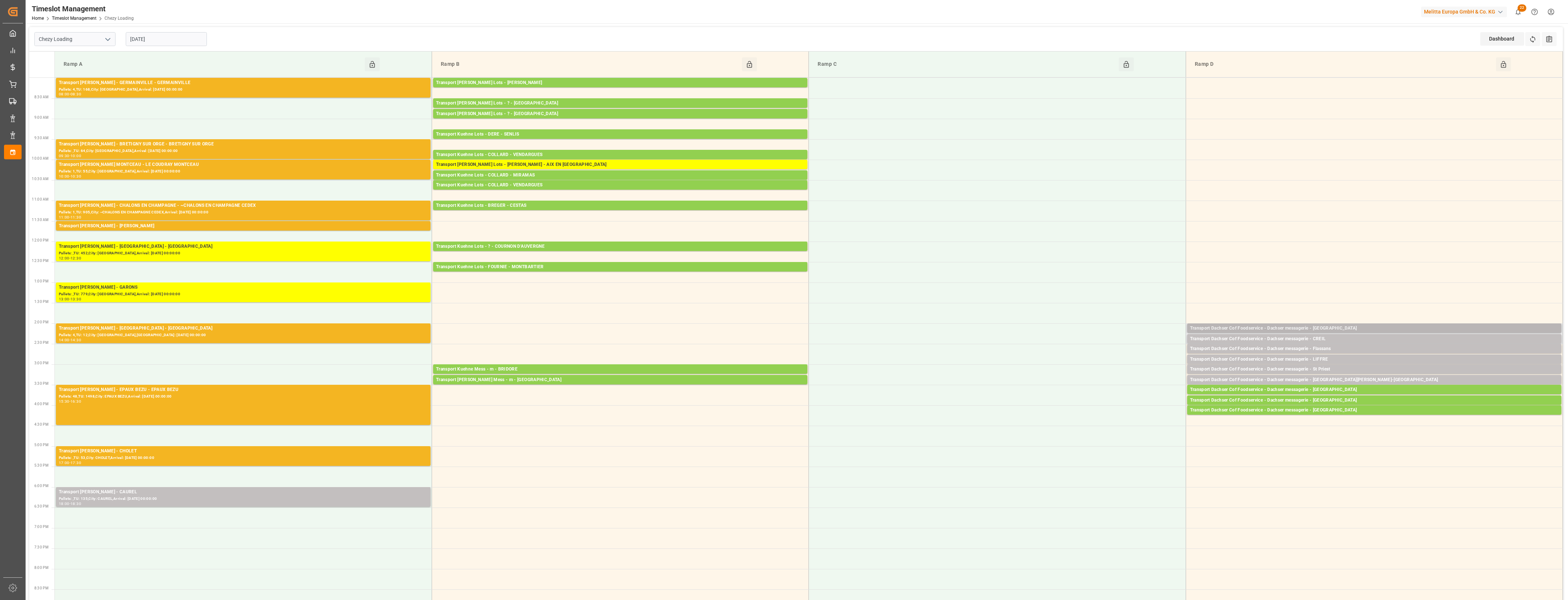
click at [1332, 330] on div "Transport Dachser Cof Foodservice - Dachser messagerie - [GEOGRAPHIC_DATA]" at bounding box center [1374, 329] width 368 height 7
click at [1112, 361] on button "Open" at bounding box center [1091, 361] width 51 height 9
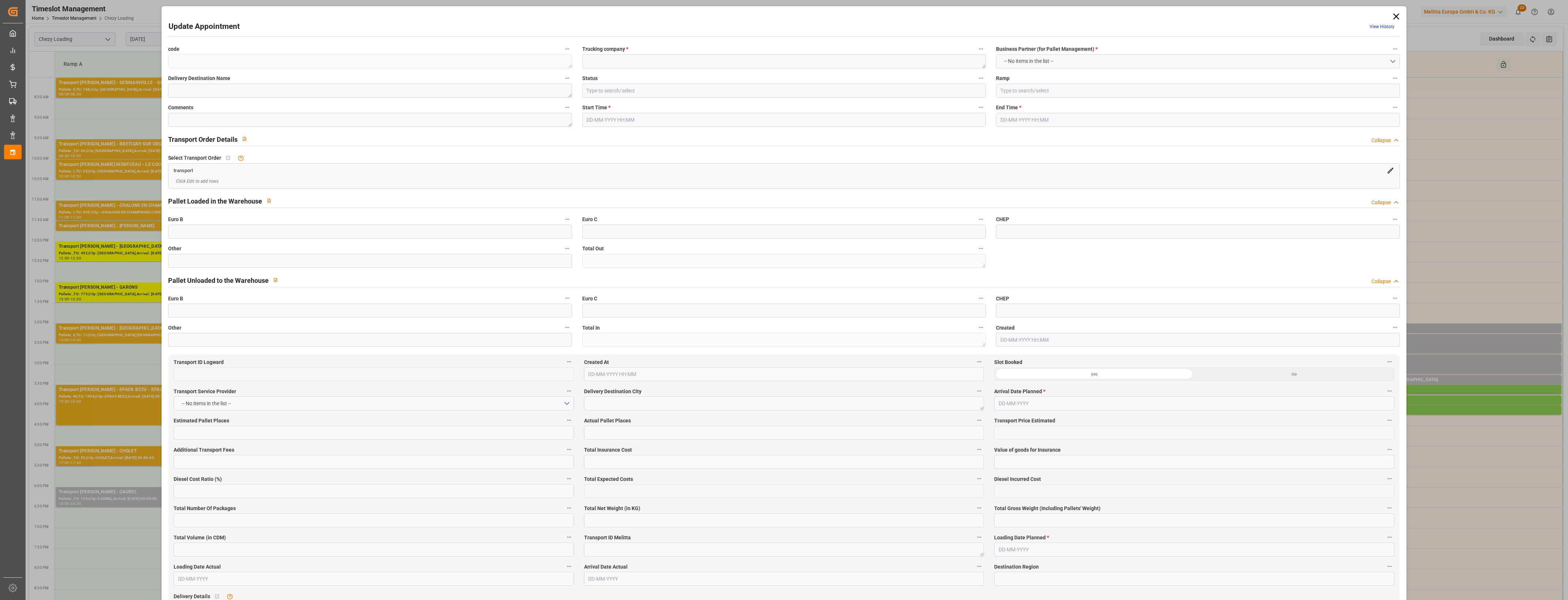
type textarea "1b8c23991b8b"
type textarea "Dachser messagerie"
type input "Ramp D"
type textarea "0"
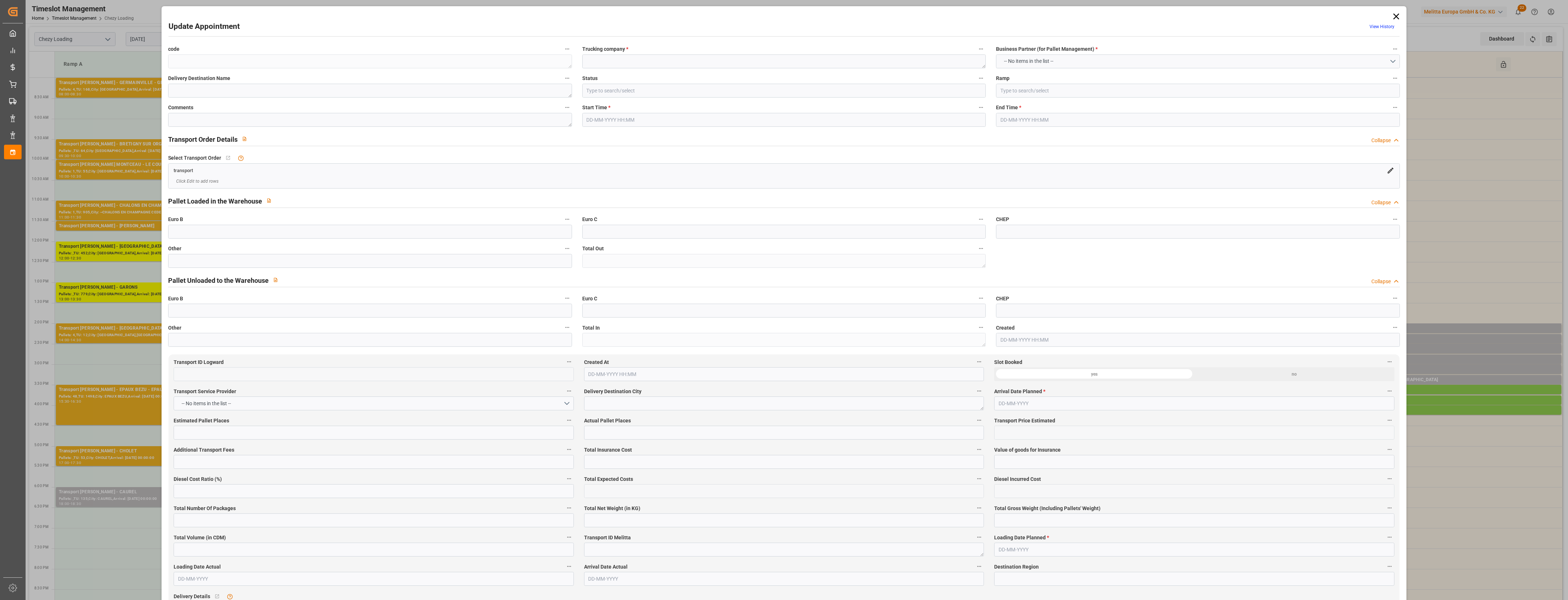
type input "de6da711d323"
type textarea "le blanc-mesnil"
type textarea "0010007164"
type textarea "1b8c23991b8b"
type textarea "FR-02570"
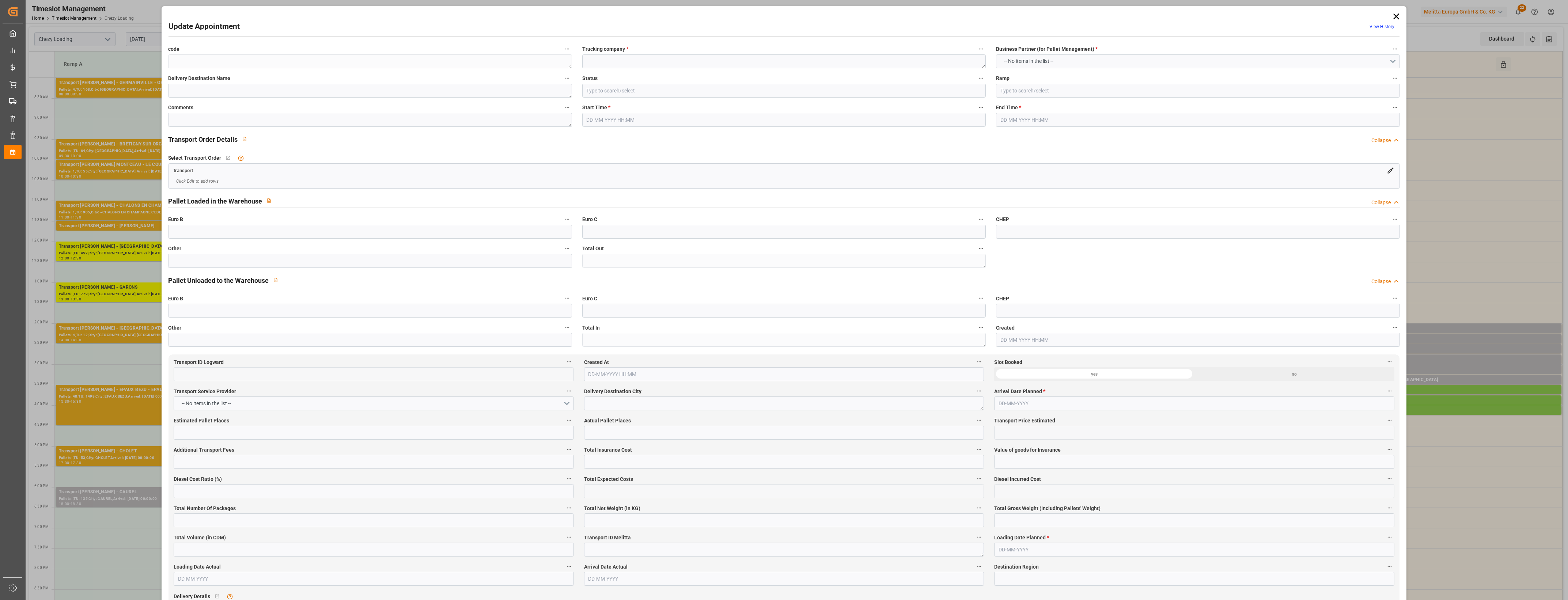
type textarea "FR"
type input "Road"
type input "FR"
type input "93150"
type input "Small Shipment"
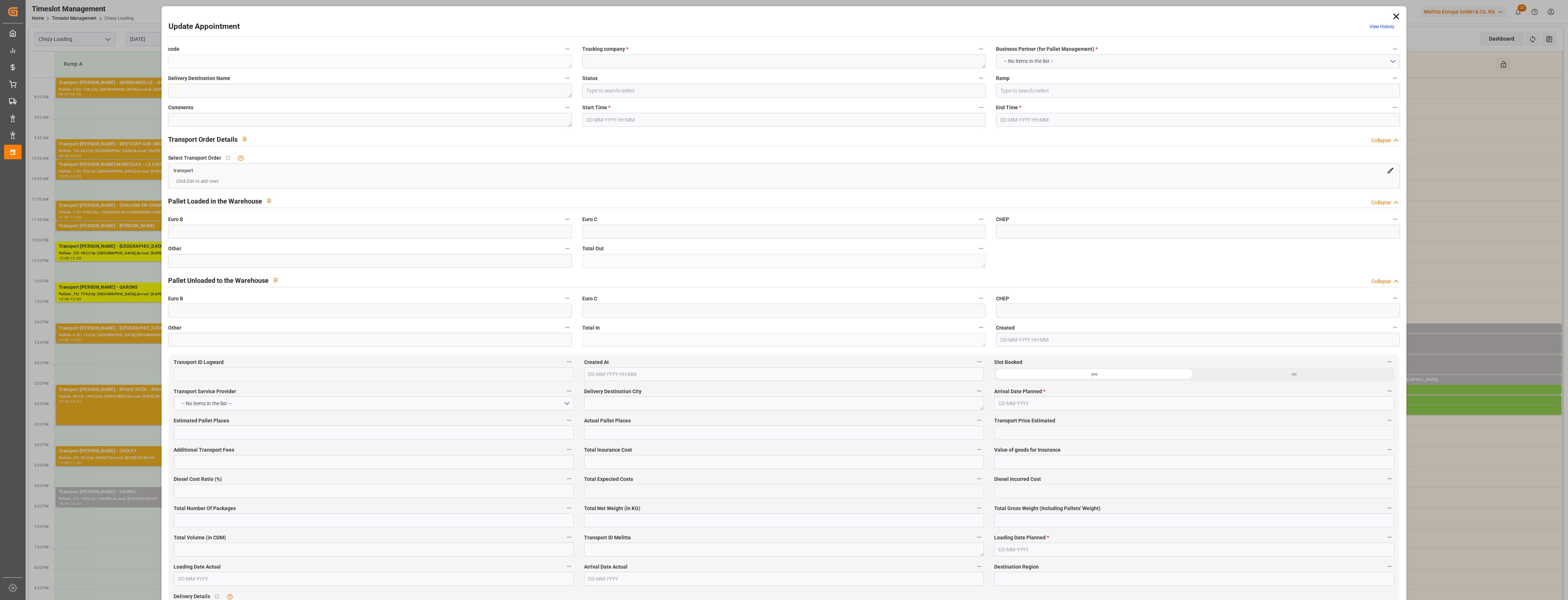
type input "3.5-7.5 t"
type input "EURO 6"
type input "Diesel"
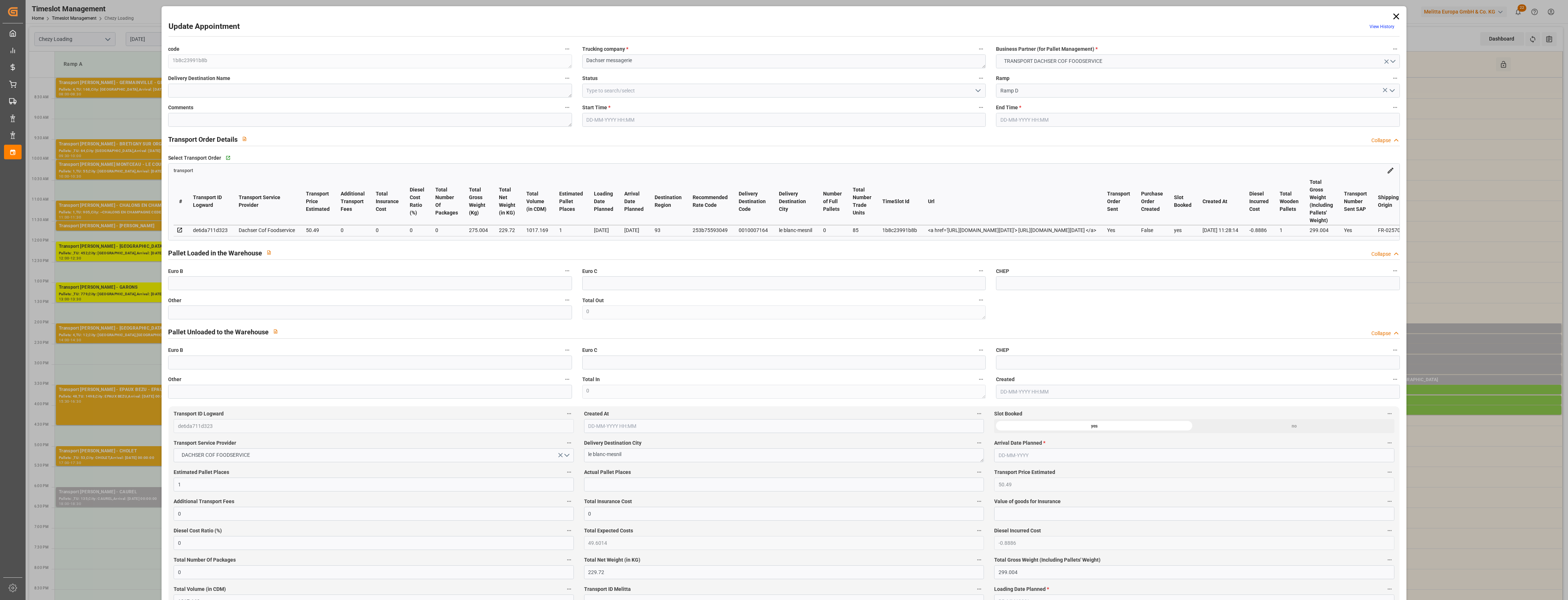
type input "1"
type input "50.49"
type input "0"
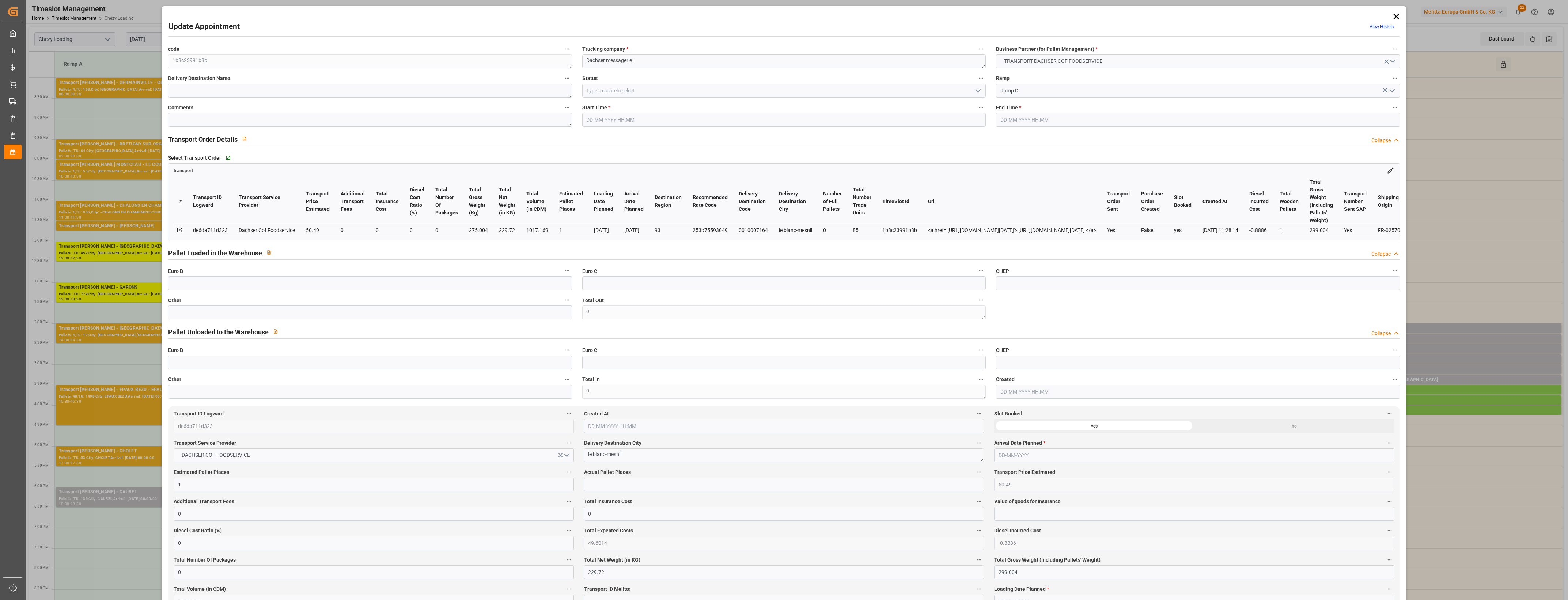
type input "49.6014"
type input "-0.8886"
type input "0"
type input "229.72"
type input "299.004"
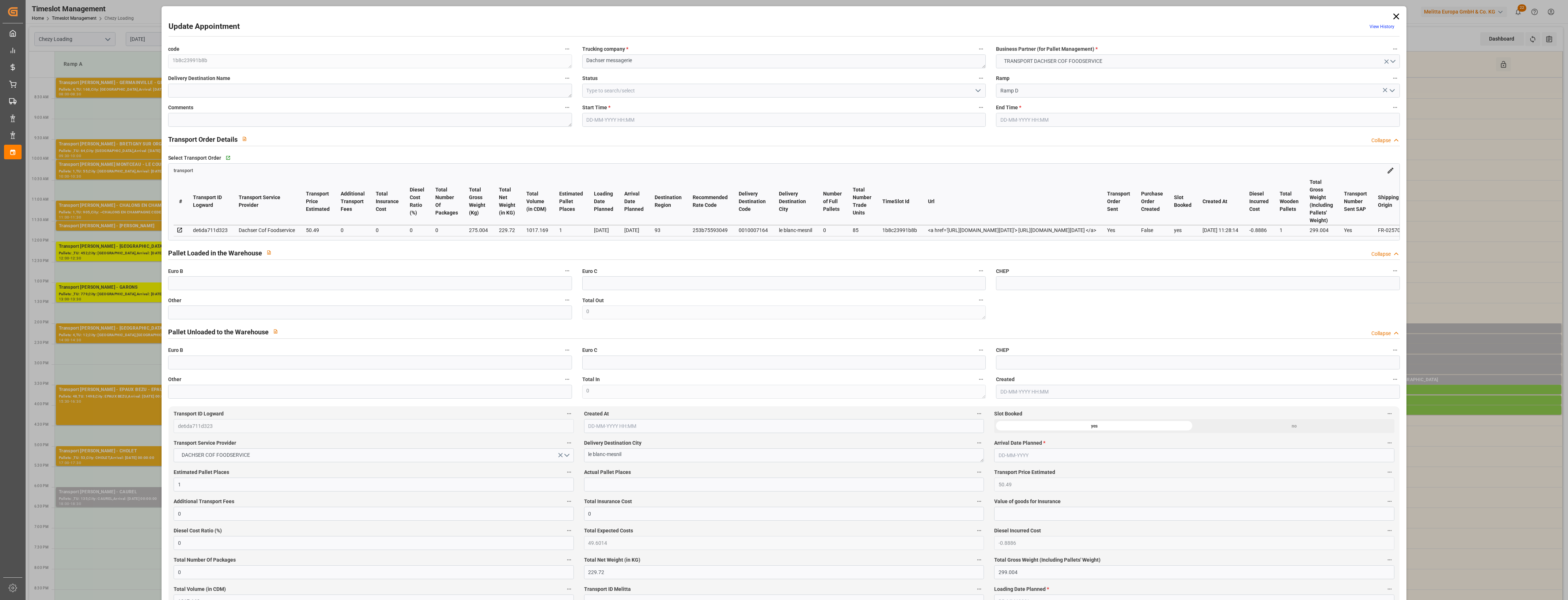
type input "1017.169"
type input "93"
type input "0"
type input "85"
type input "1"
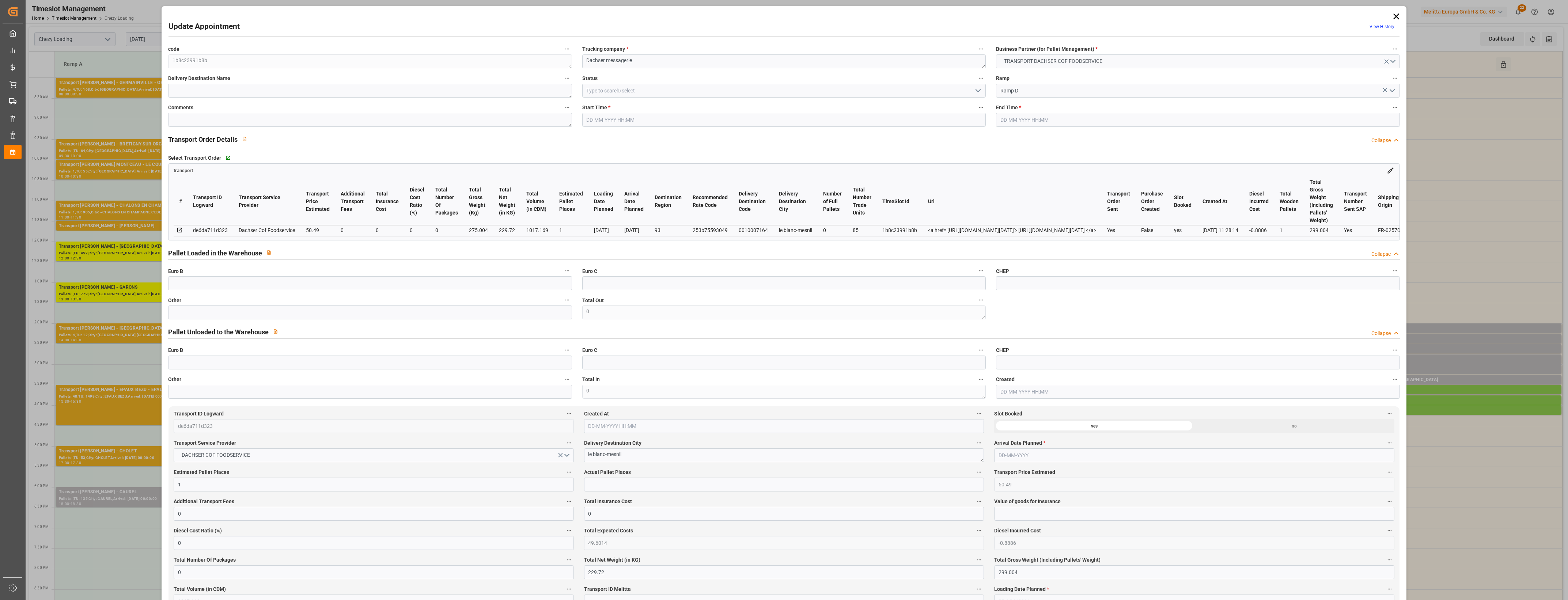
type input "101"
type input "275.004"
type input "0"
type input "4710.8598"
type input "0"
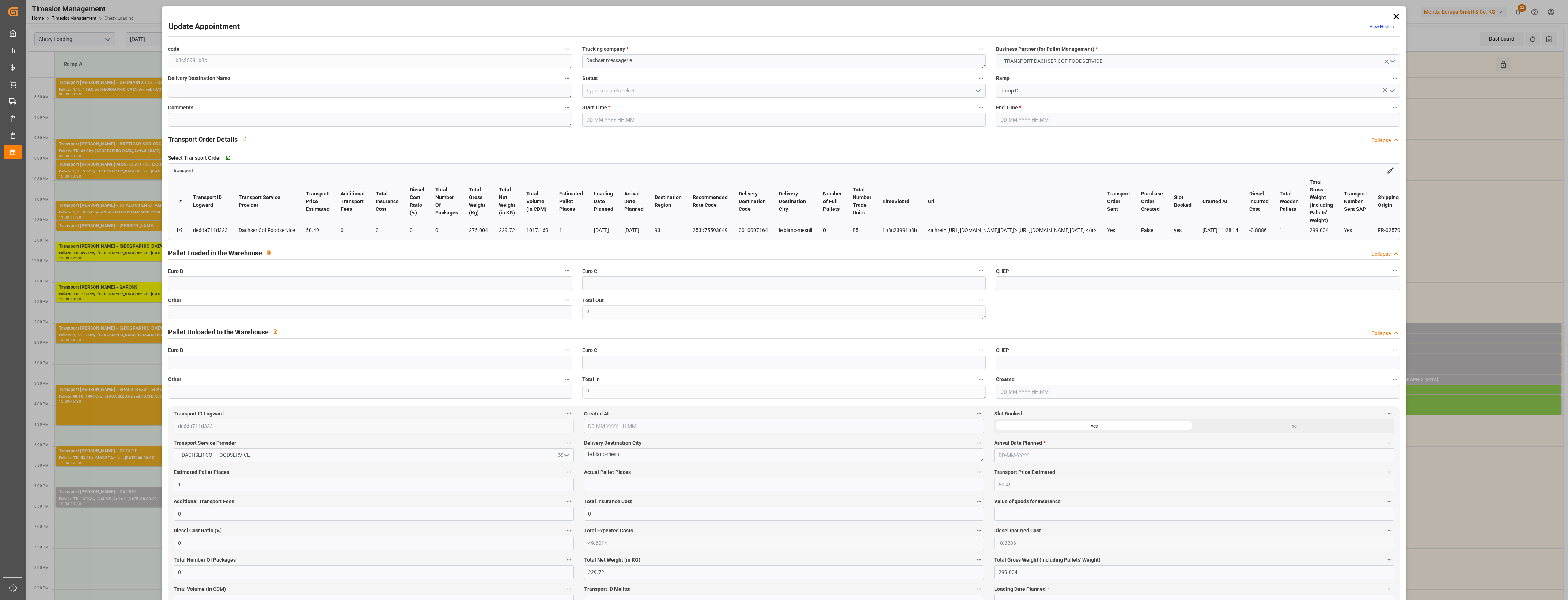
type input "0"
type input "21"
type input "35"
type input "[DATE] 14:00"
type input "[DATE] 14:15"
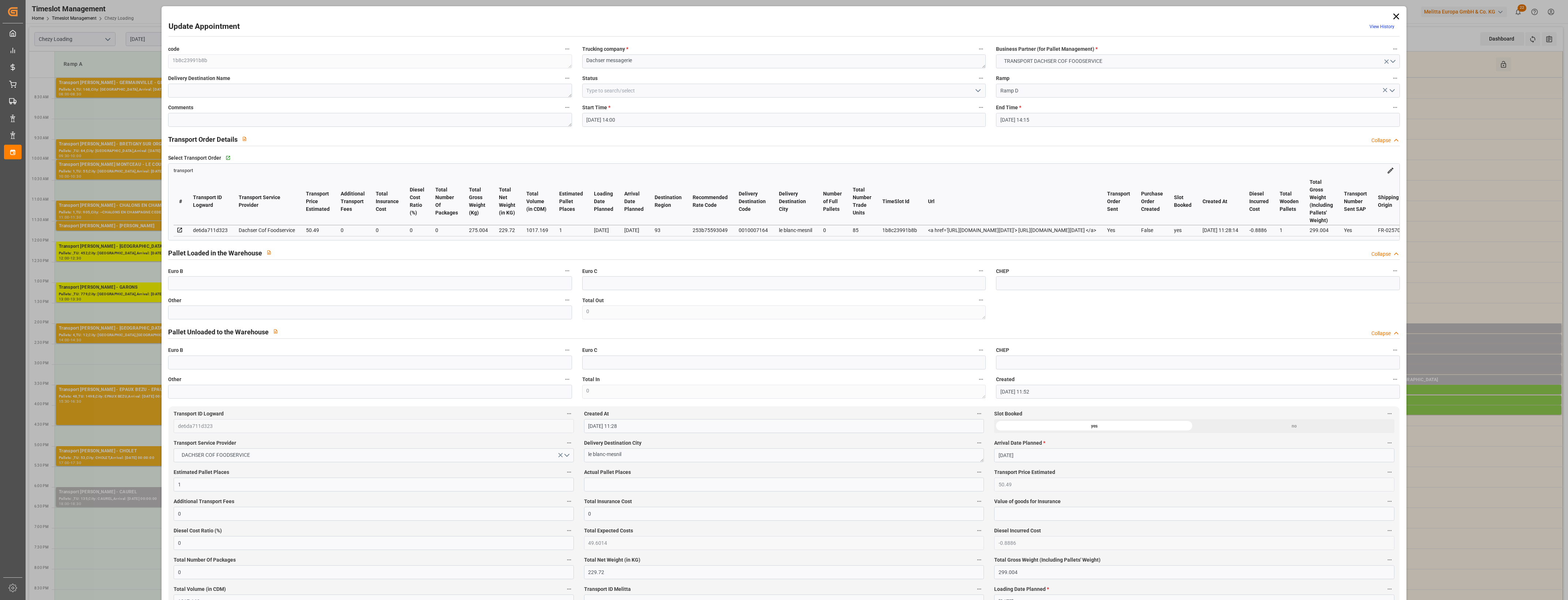
type input "[DATE] 11:52"
type input "[DATE] 11:28"
type input "[DATE]"
click at [317, 312] on input "text" at bounding box center [369, 312] width 404 height 14
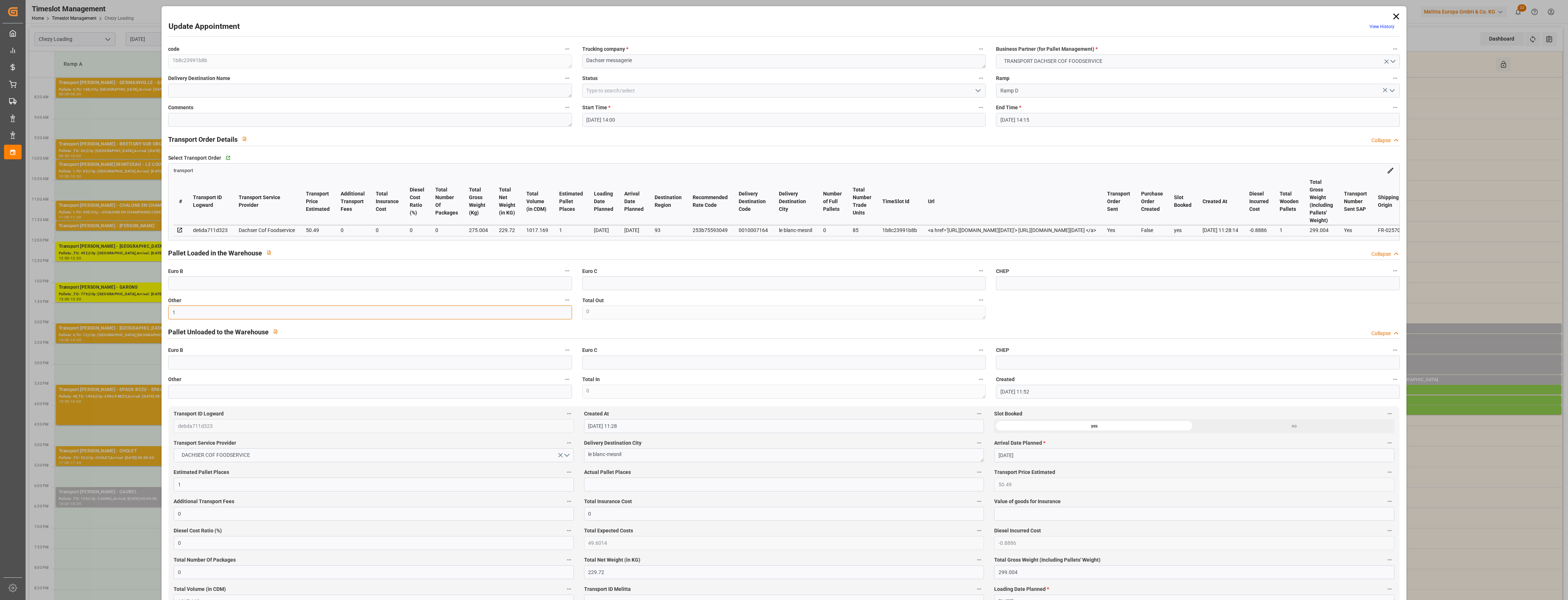
type input "1"
click at [601, 490] on input "text" at bounding box center [784, 484] width 400 height 14
type input "1"
click at [668, 470] on label "Actual Pallet Places" at bounding box center [784, 472] width 400 height 10
click at [975, 470] on button "Actual Pallet Places" at bounding box center [979, 472] width 10 height 10
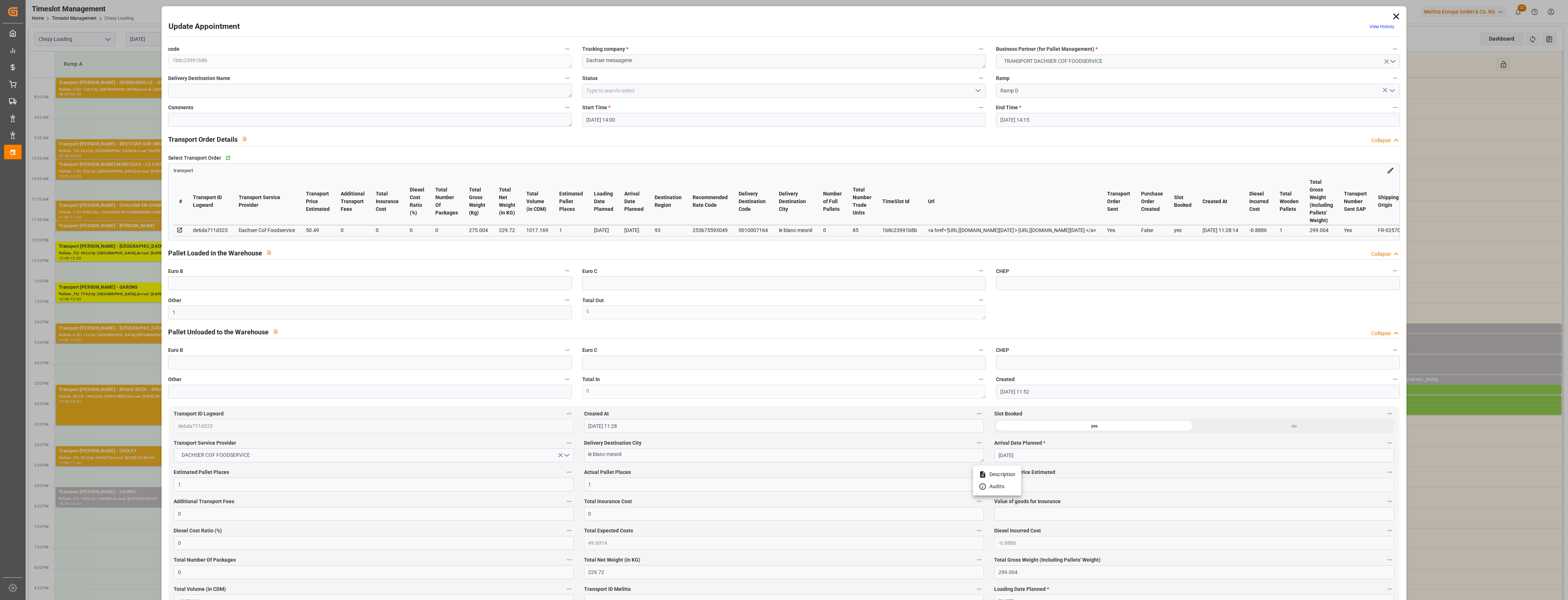
click at [696, 472] on div at bounding box center [784, 300] width 1568 height 600
click at [976, 90] on icon "open menu" at bounding box center [978, 91] width 9 height 9
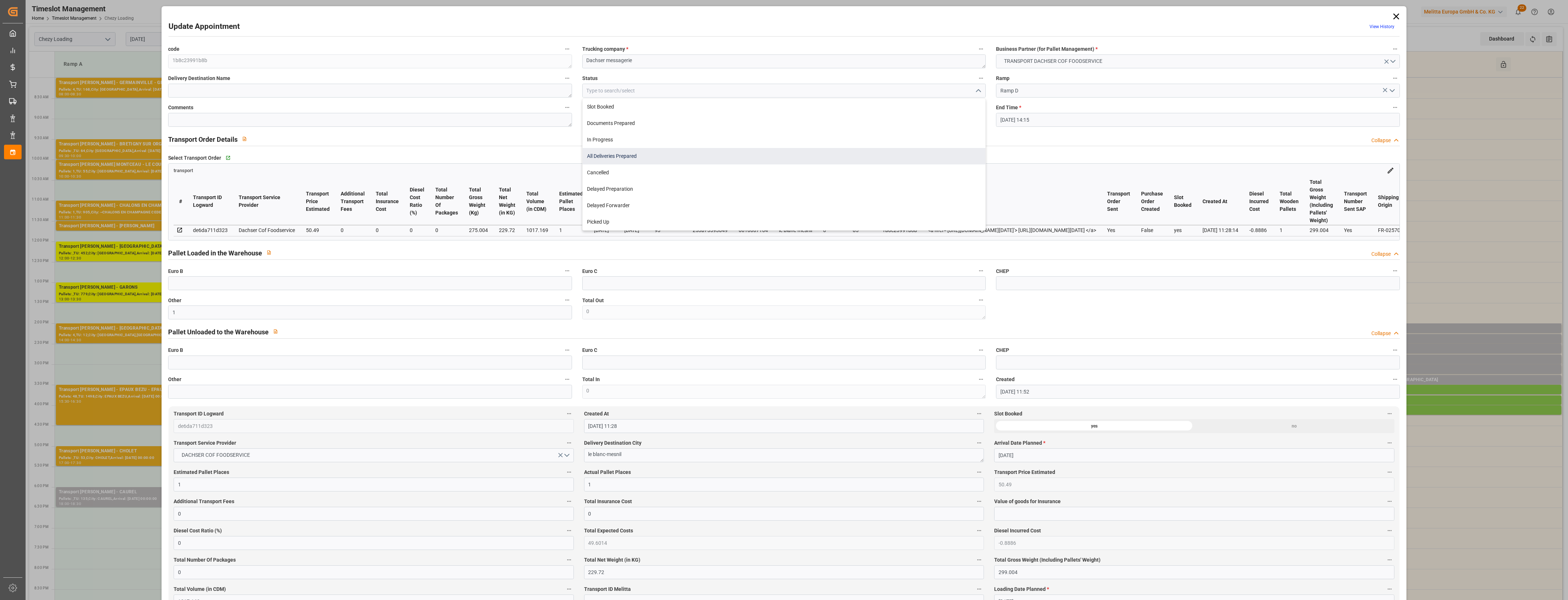
click at [634, 154] on div "All Deliveries Prepared" at bounding box center [784, 156] width 403 height 16
type input "All Deliveries Prepared"
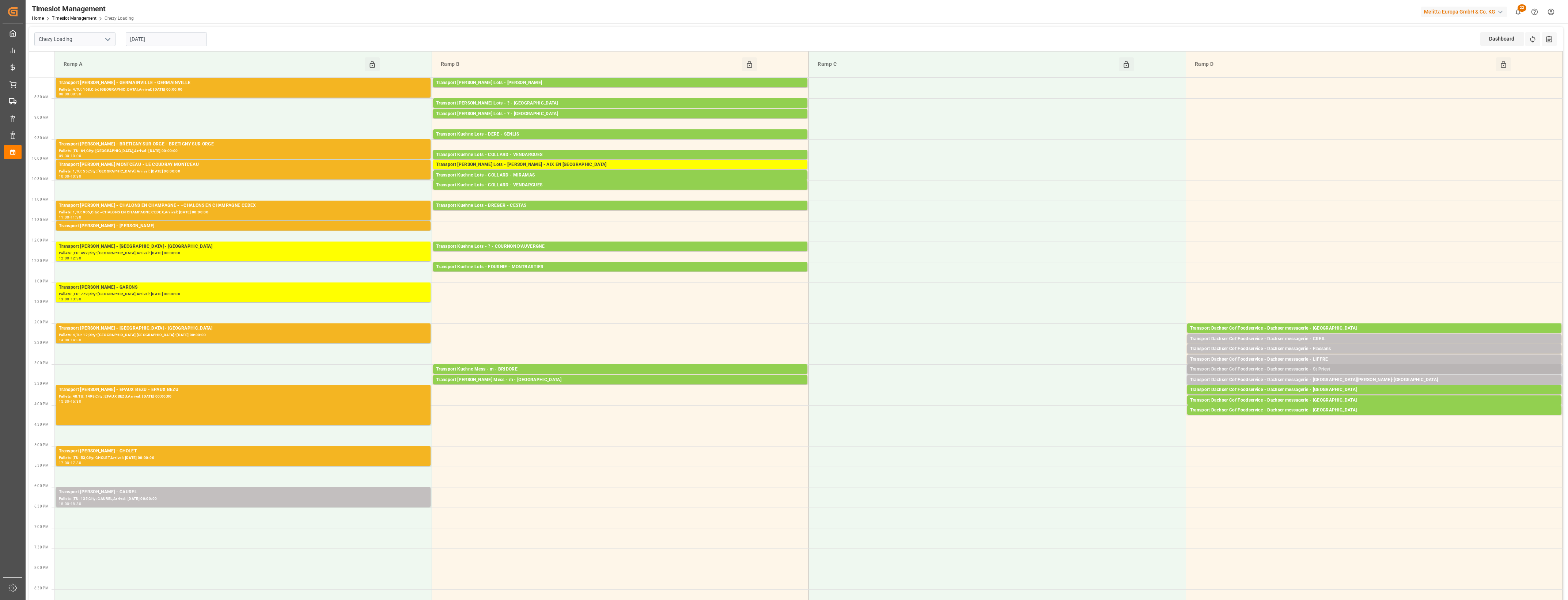
click at [1350, 369] on div "Transport Dachser Cof Foodservice - Dachser messagerie - St Priest" at bounding box center [1374, 369] width 368 height 7
click at [1108, 402] on button "Open" at bounding box center [1091, 402] width 51 height 9
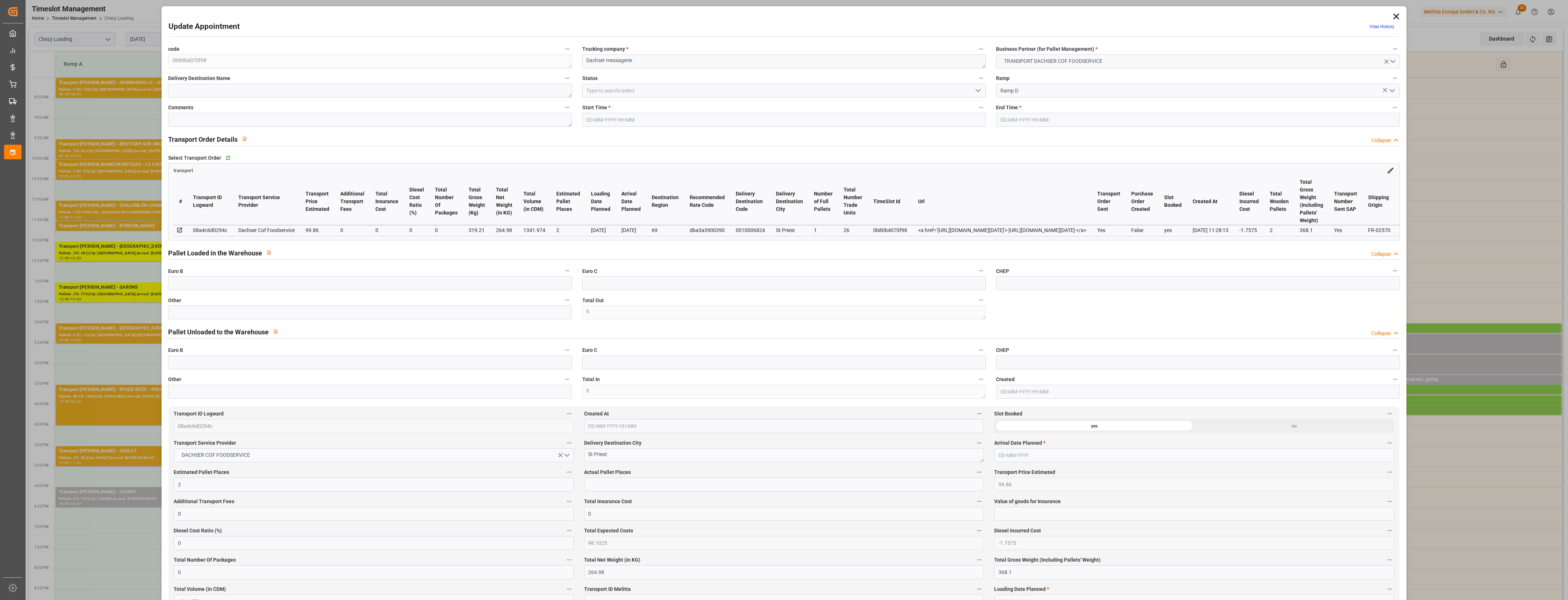
type input "[DATE] 15:00"
type input "[DATE] 15:15"
type input "[DATE] 12:05"
type input "[DATE] 11:28"
type input "[DATE]"
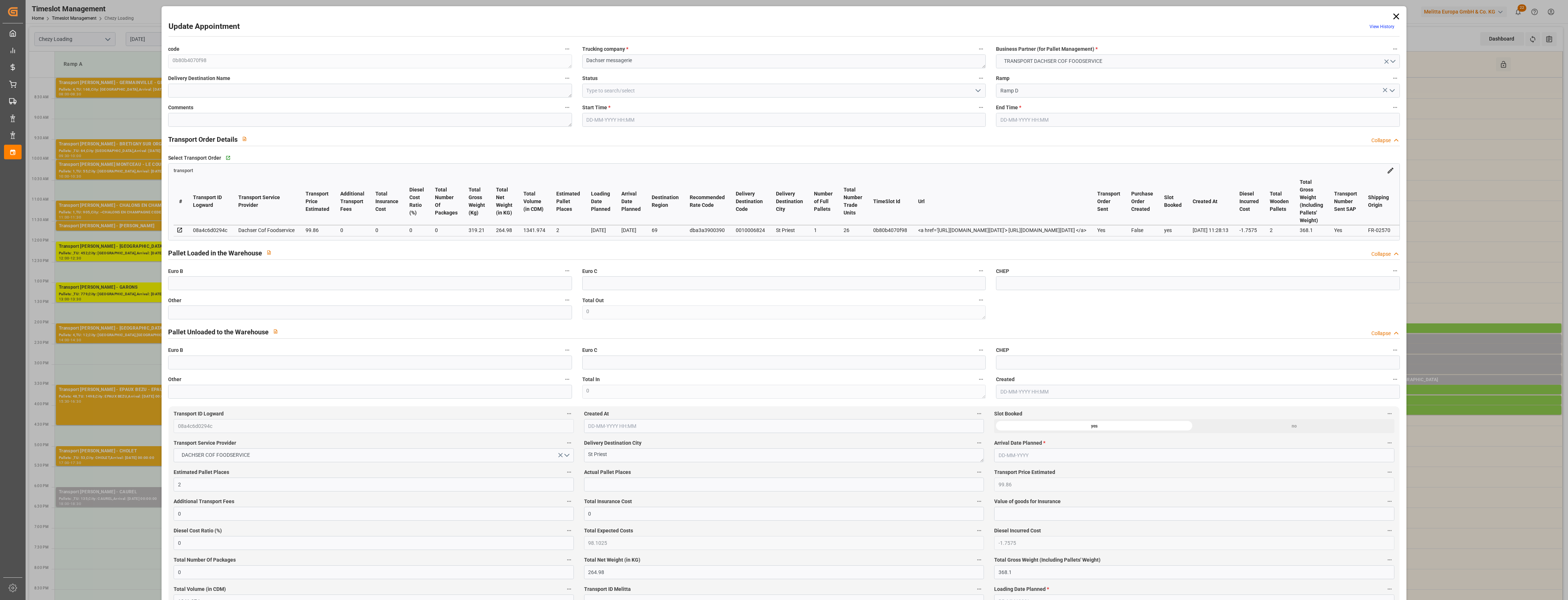
type input "[DATE]"
click at [454, 317] on input "text" at bounding box center [369, 312] width 404 height 14
type input "2"
click at [620, 480] on input "text" at bounding box center [784, 484] width 400 height 14
type input "2"
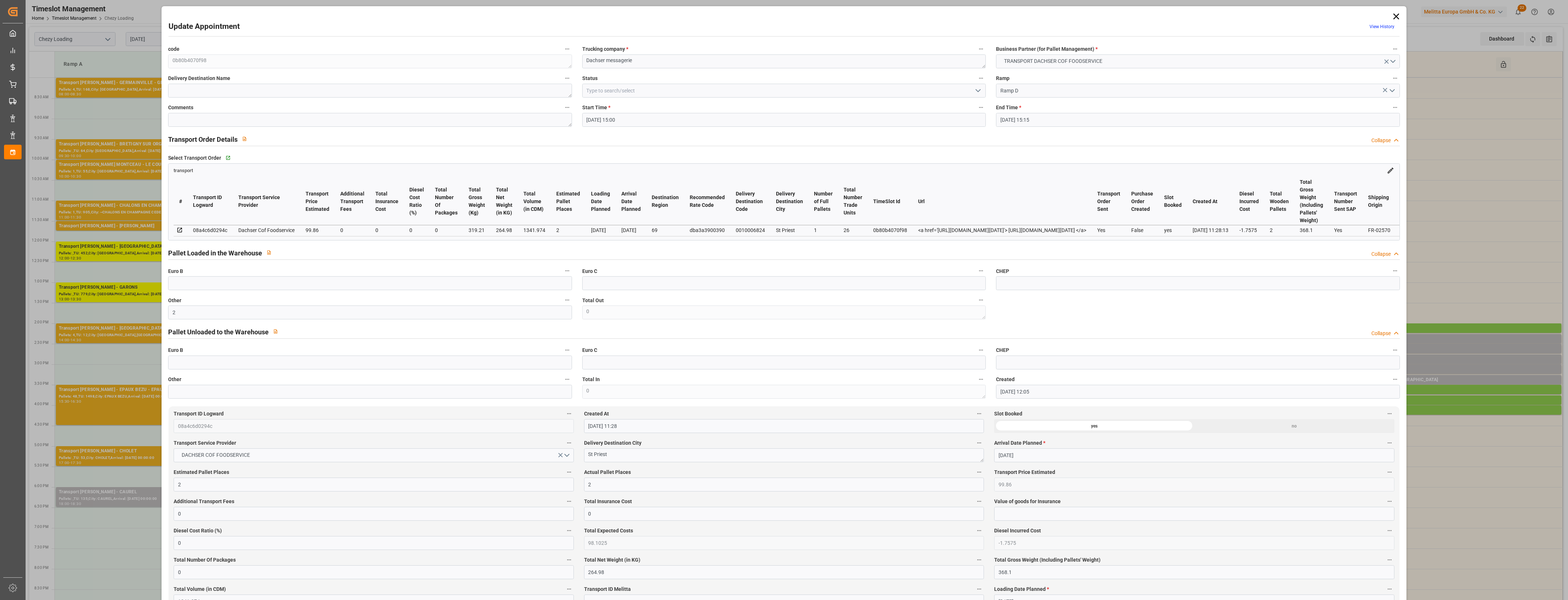
click at [668, 472] on label "Actual Pallet Places" at bounding box center [784, 472] width 400 height 10
click at [975, 472] on button "Actual Pallet Places" at bounding box center [979, 472] width 10 height 10
click at [681, 470] on div at bounding box center [784, 300] width 1568 height 600
click at [978, 88] on icon "open menu" at bounding box center [978, 91] width 9 height 9
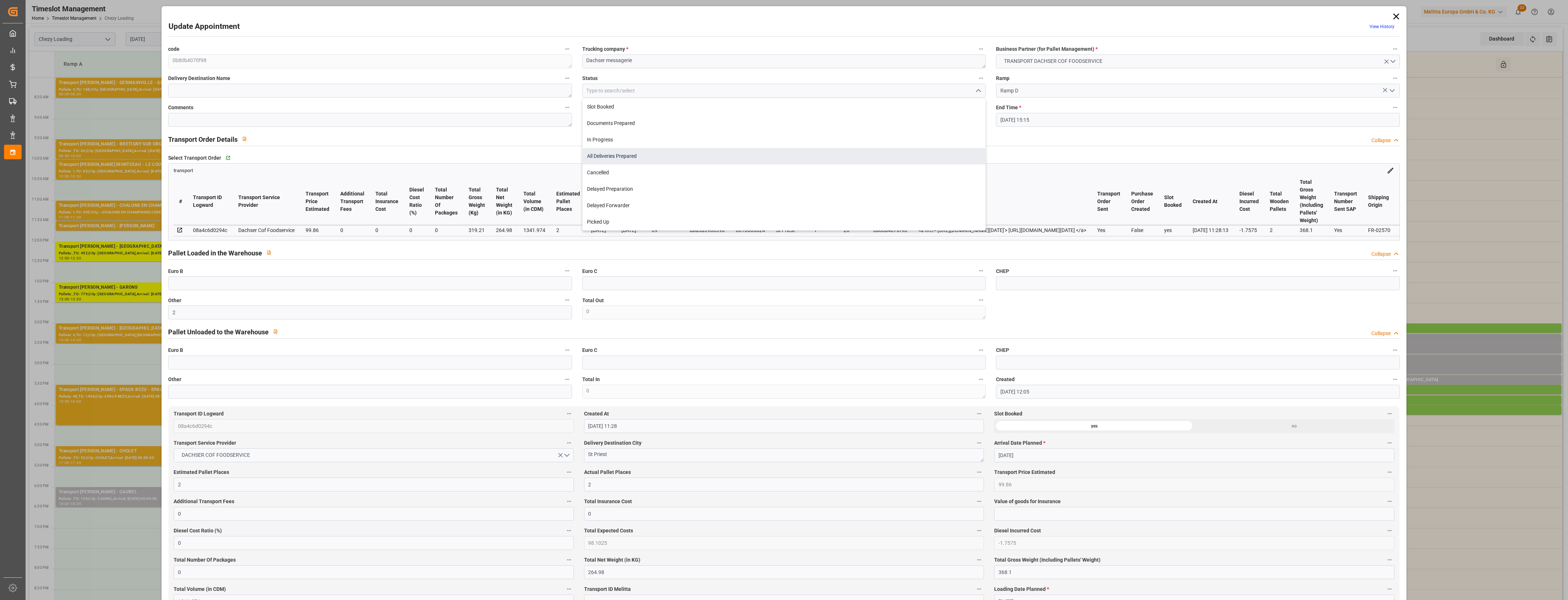
click at [648, 161] on div "All Deliveries Prepared" at bounding box center [784, 156] width 403 height 16
type input "All Deliveries Prepared"
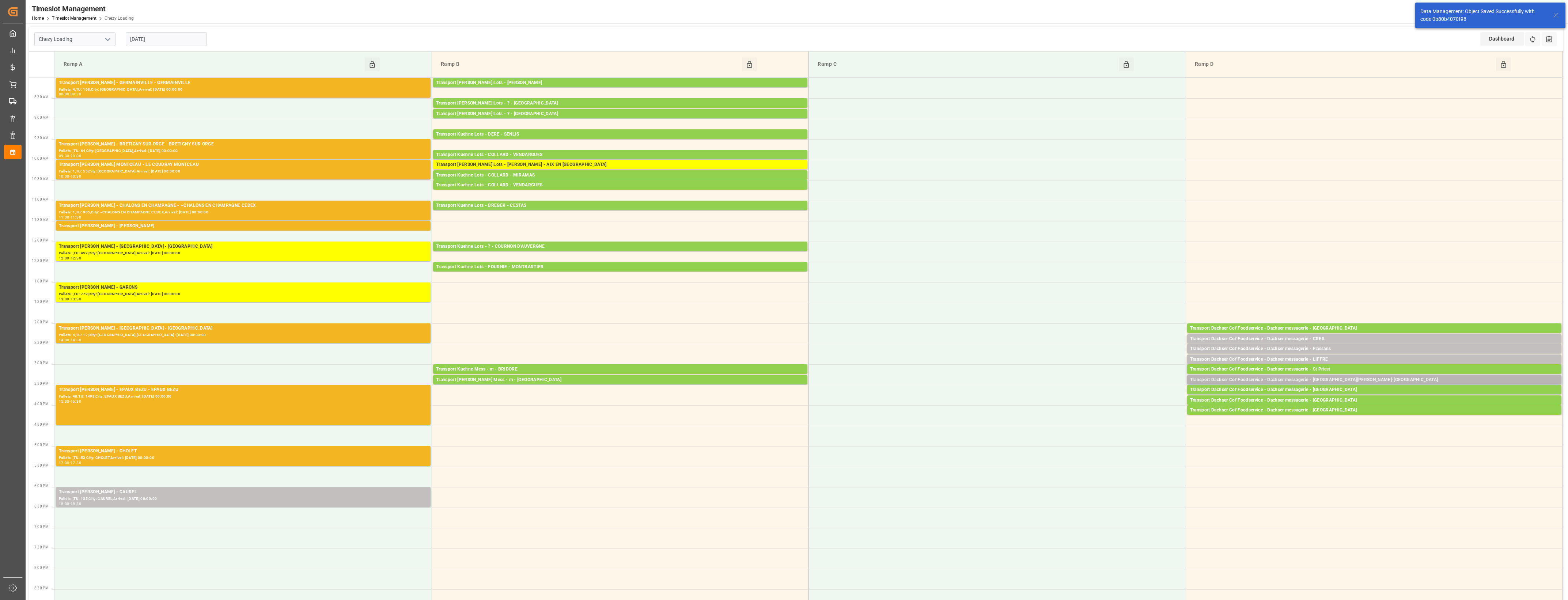
click at [1359, 378] on div "Transport Dachser Cof Foodservice - Dachser messagerie - [GEOGRAPHIC_DATA][PERS…" at bounding box center [1374, 380] width 368 height 7
click at [1110, 399] on button "Open" at bounding box center [1091, 402] width 51 height 9
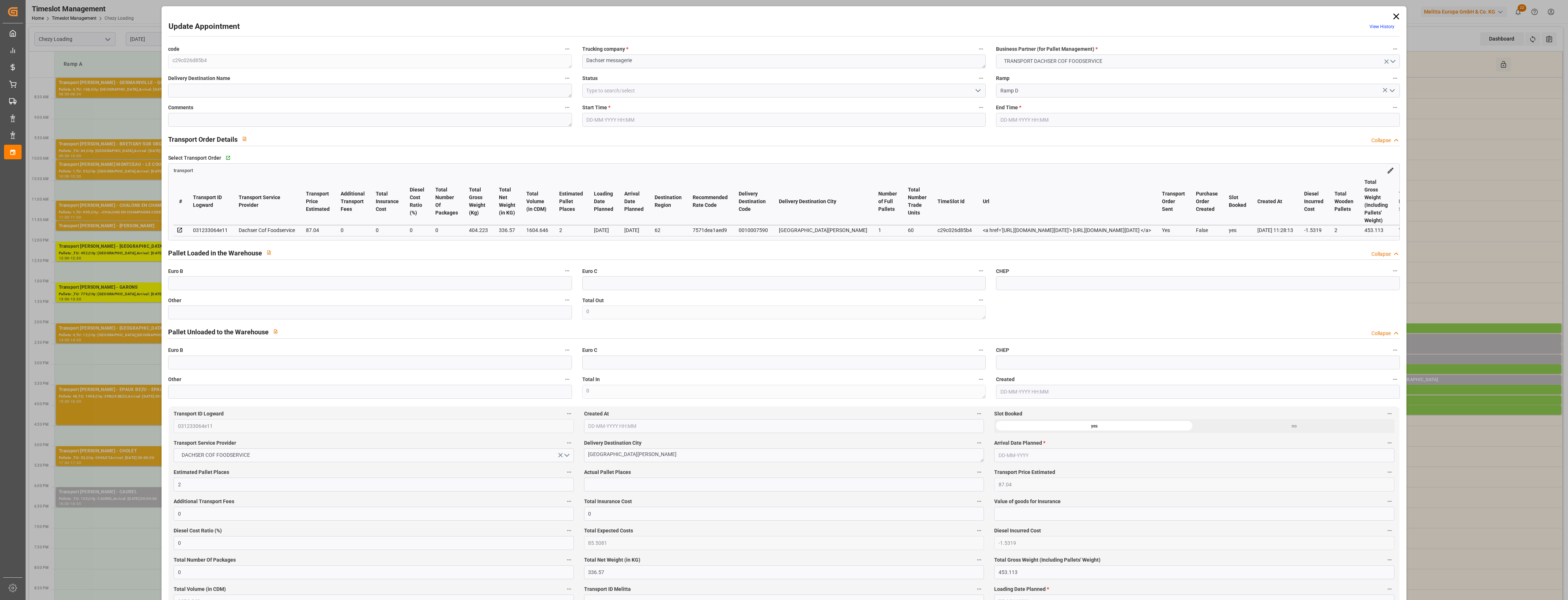
type input "[DATE] 15:15"
type input "[DATE] 15:30"
type input "[DATE] 12:07"
type input "[DATE] 11:28"
type input "[DATE]"
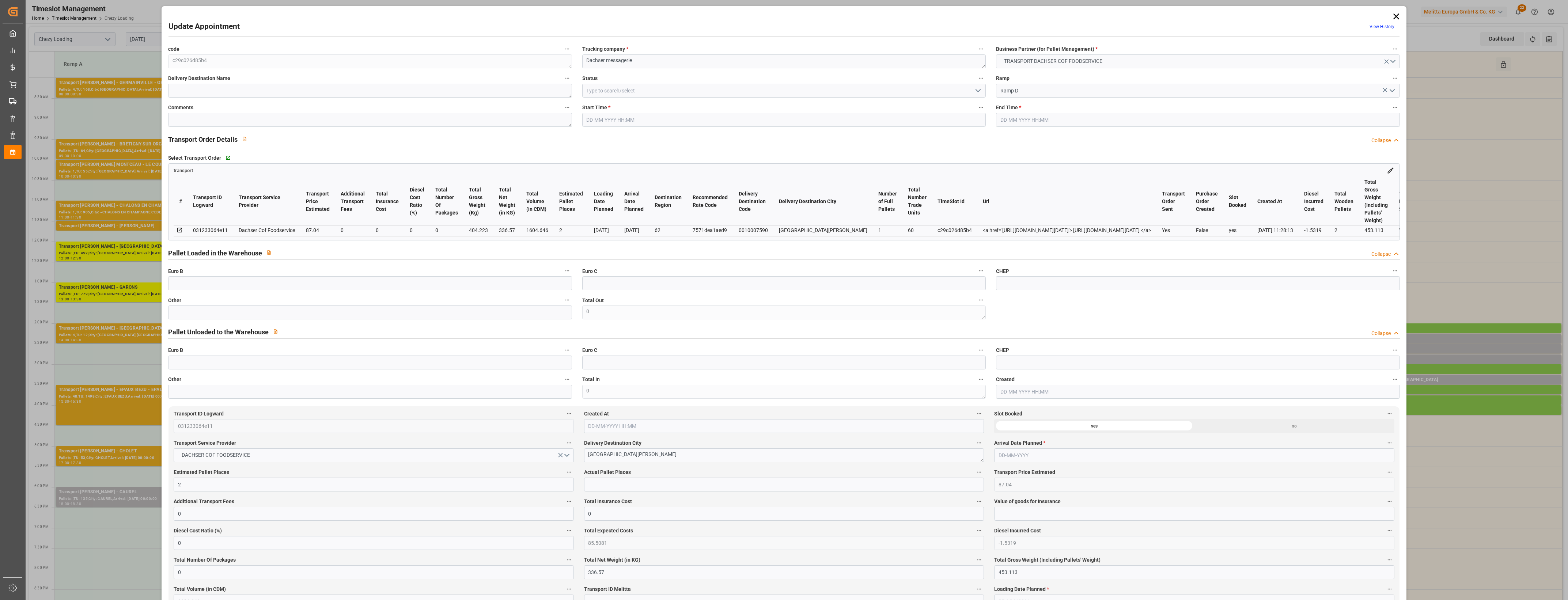
type input "[DATE]"
click at [452, 319] on input "text" at bounding box center [369, 312] width 404 height 14
type input "1"
click at [694, 489] on input "text" at bounding box center [784, 484] width 400 height 14
type input "1"
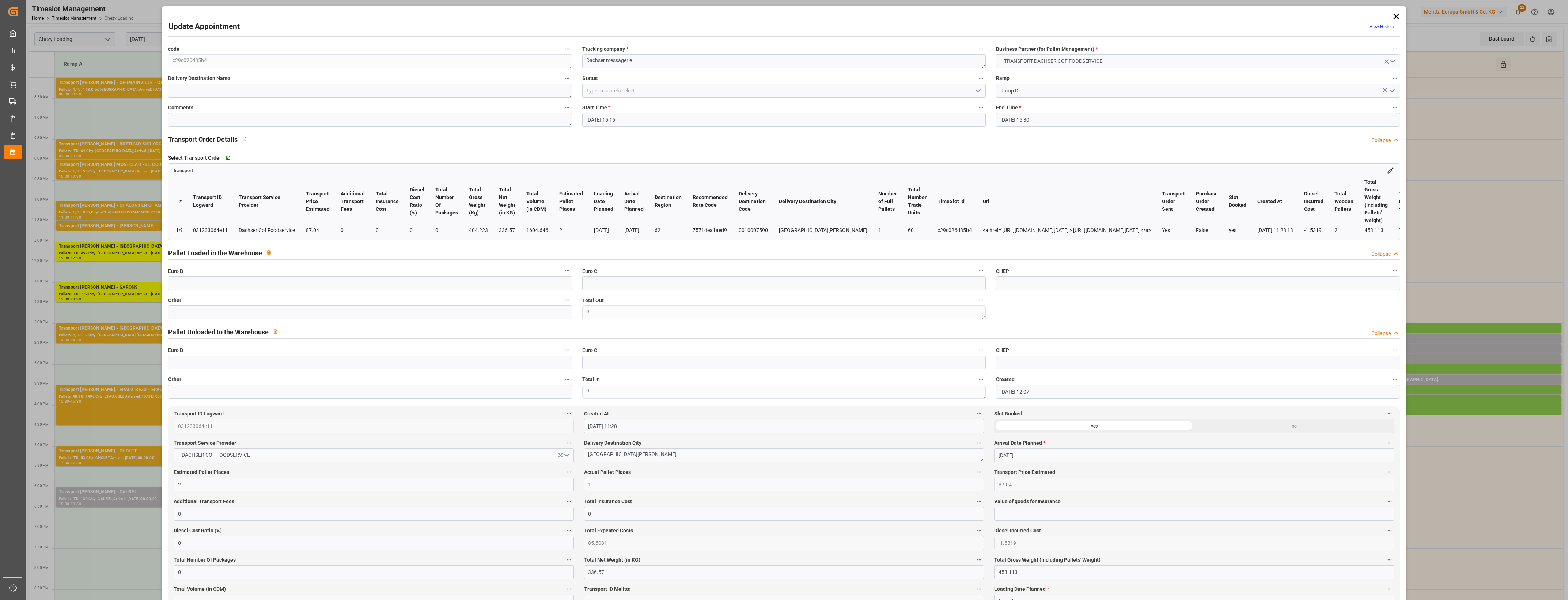
click at [755, 472] on label "Actual Pallet Places" at bounding box center [784, 472] width 400 height 10
click at [975, 472] on button "Actual Pallet Places" at bounding box center [979, 472] width 10 height 10
click at [775, 473] on div at bounding box center [784, 300] width 1568 height 600
click at [975, 93] on icon "open menu" at bounding box center [978, 91] width 9 height 9
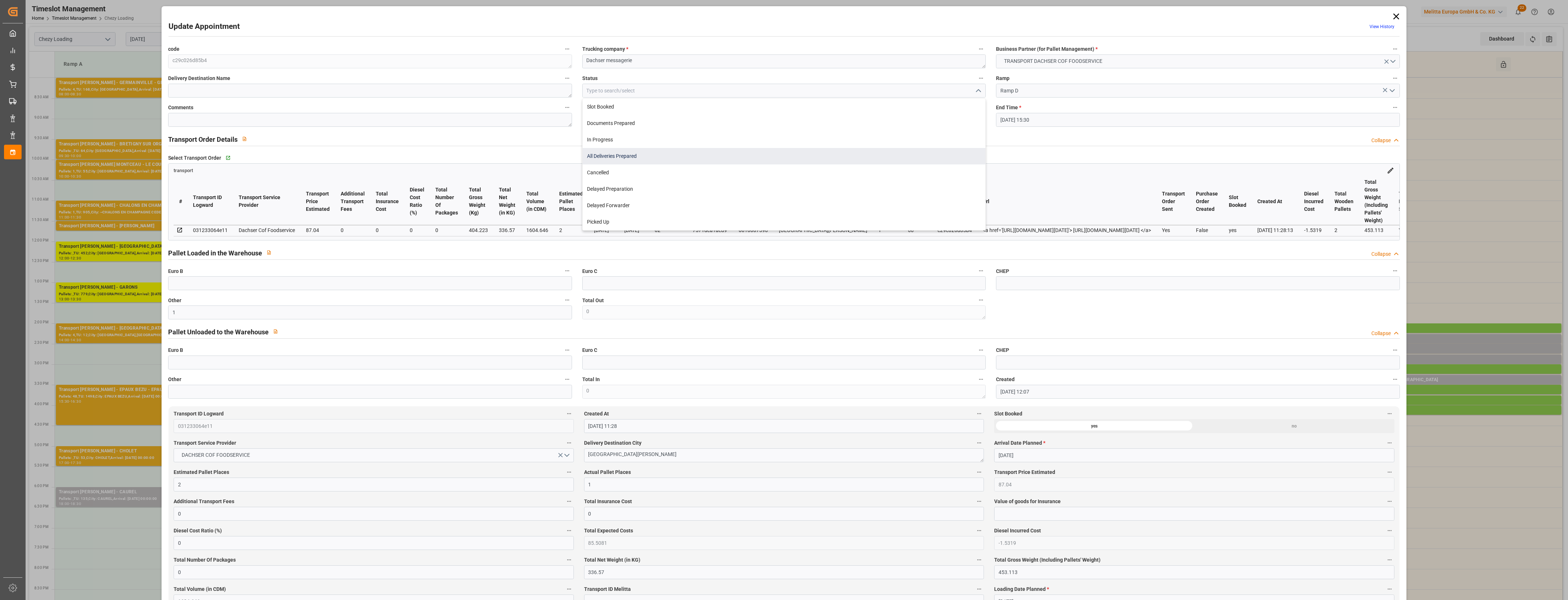
click at [617, 160] on div "All Deliveries Prepared" at bounding box center [784, 156] width 403 height 16
type input "All Deliveries Prepared"
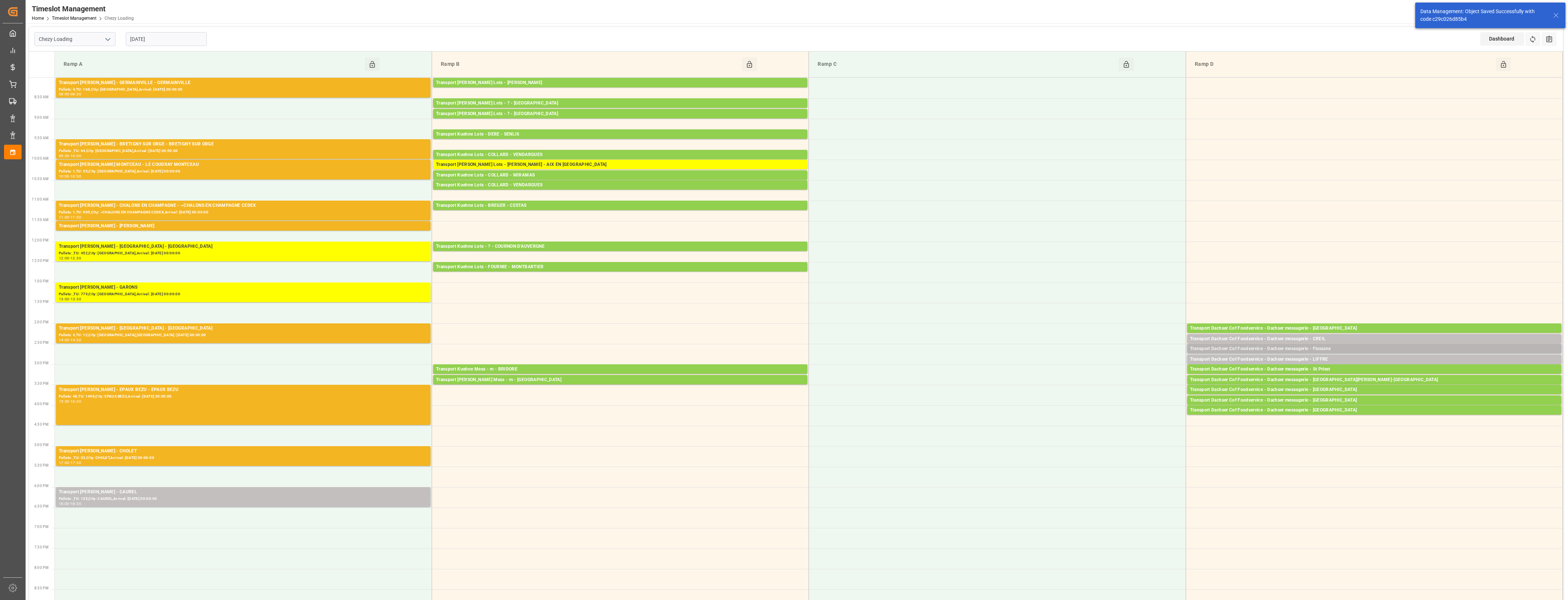
click at [1343, 348] on div "Transport Dachser Cof Foodservice - Dachser messagerie - Flassans" at bounding box center [1374, 349] width 368 height 7
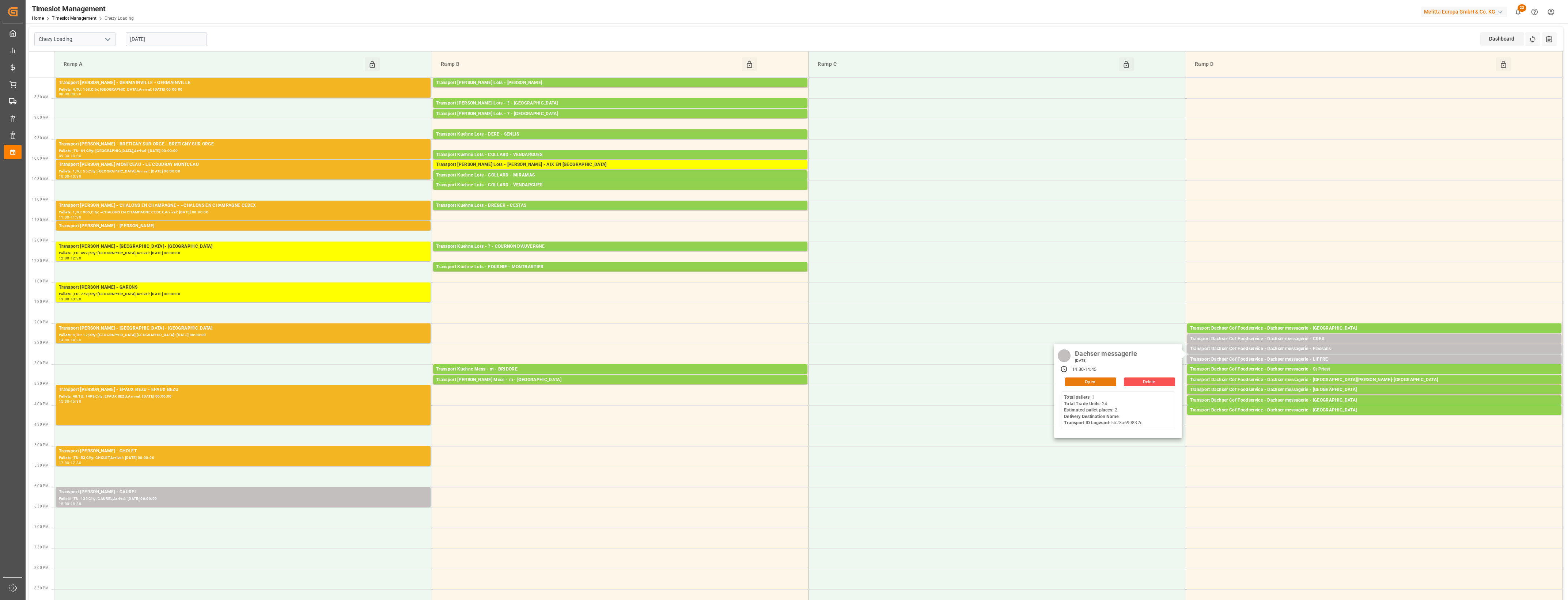
click at [1094, 386] on div "Open" at bounding box center [1088, 382] width 55 height 9
click at [1294, 351] on div "Transport Dachser Cof Foodservice - Dachser messagerie - Flassans" at bounding box center [1374, 349] width 368 height 7
click at [1108, 378] on button "Open" at bounding box center [1091, 382] width 51 height 9
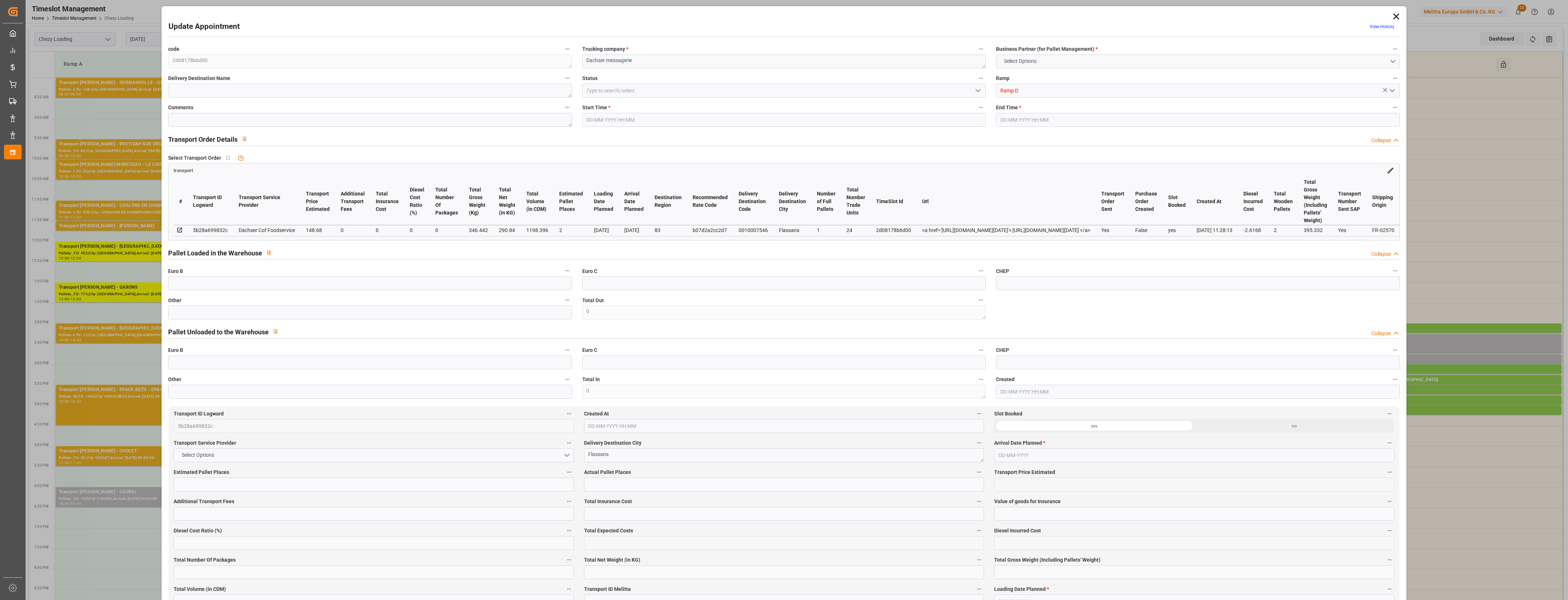
type input "2"
type input "148.68"
type input "0"
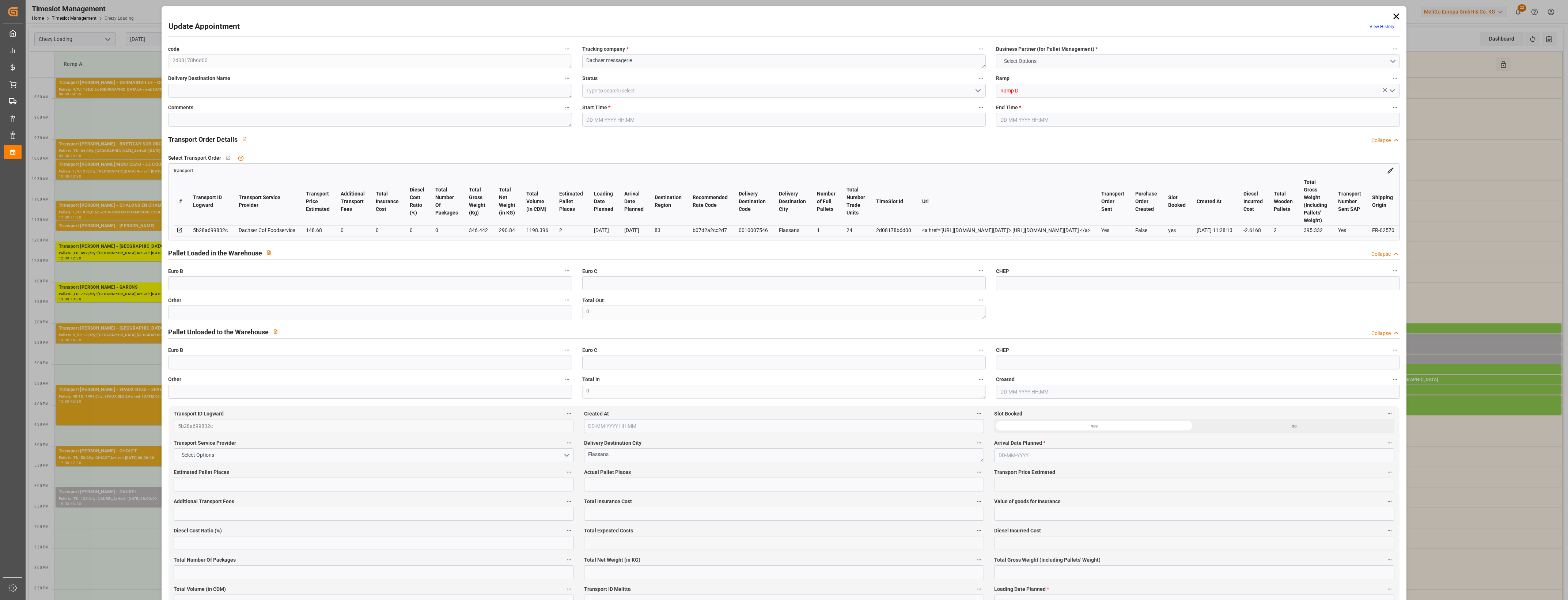
type input "146.0632"
type input "-2.6168"
type input "0"
type input "290.84"
type input "395.332"
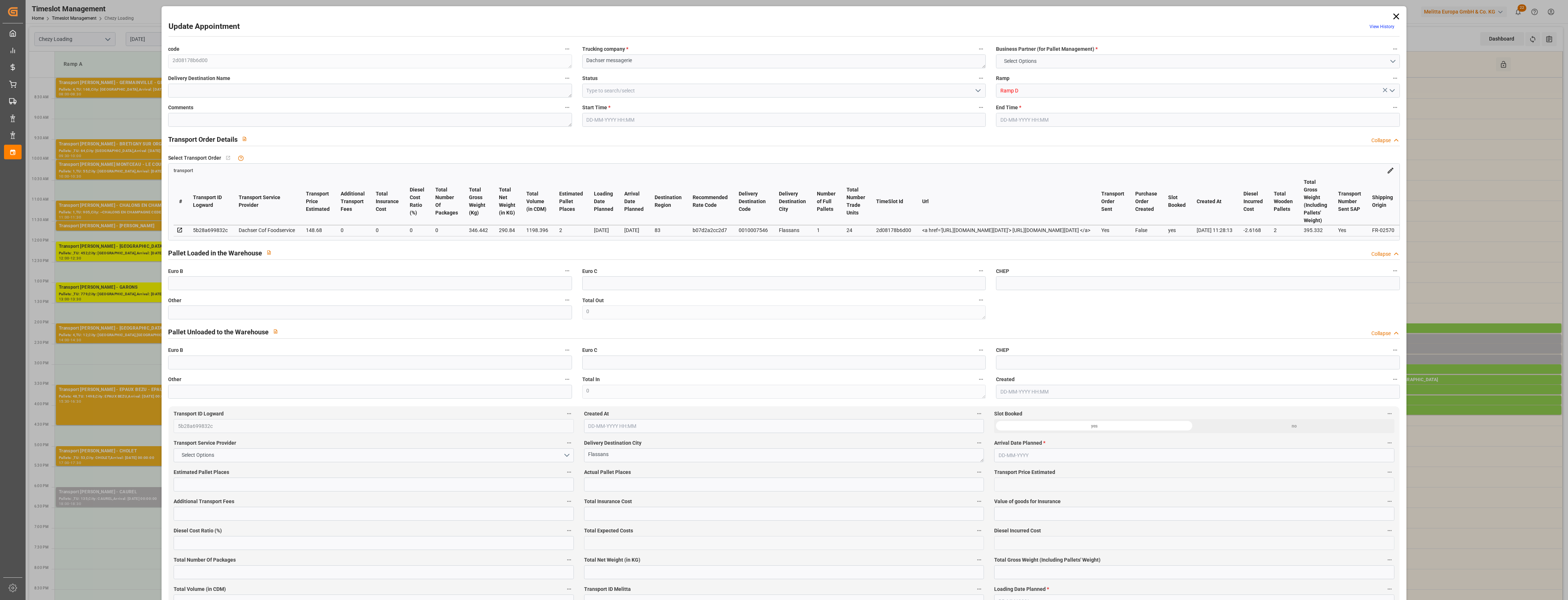
type input "1198.396"
type input "83"
type input "1"
type input "24"
type input "2"
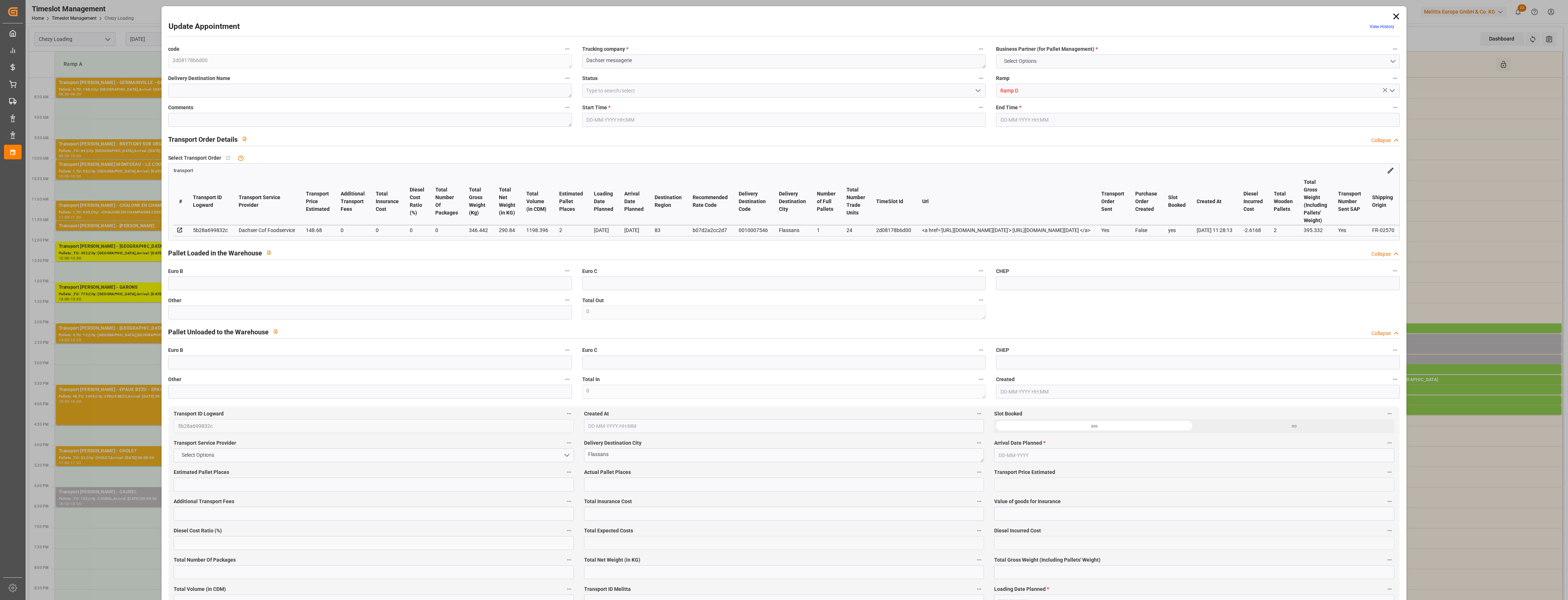
type input "101"
type input "346.442"
type input "0"
type input "4710.8598"
type input "0"
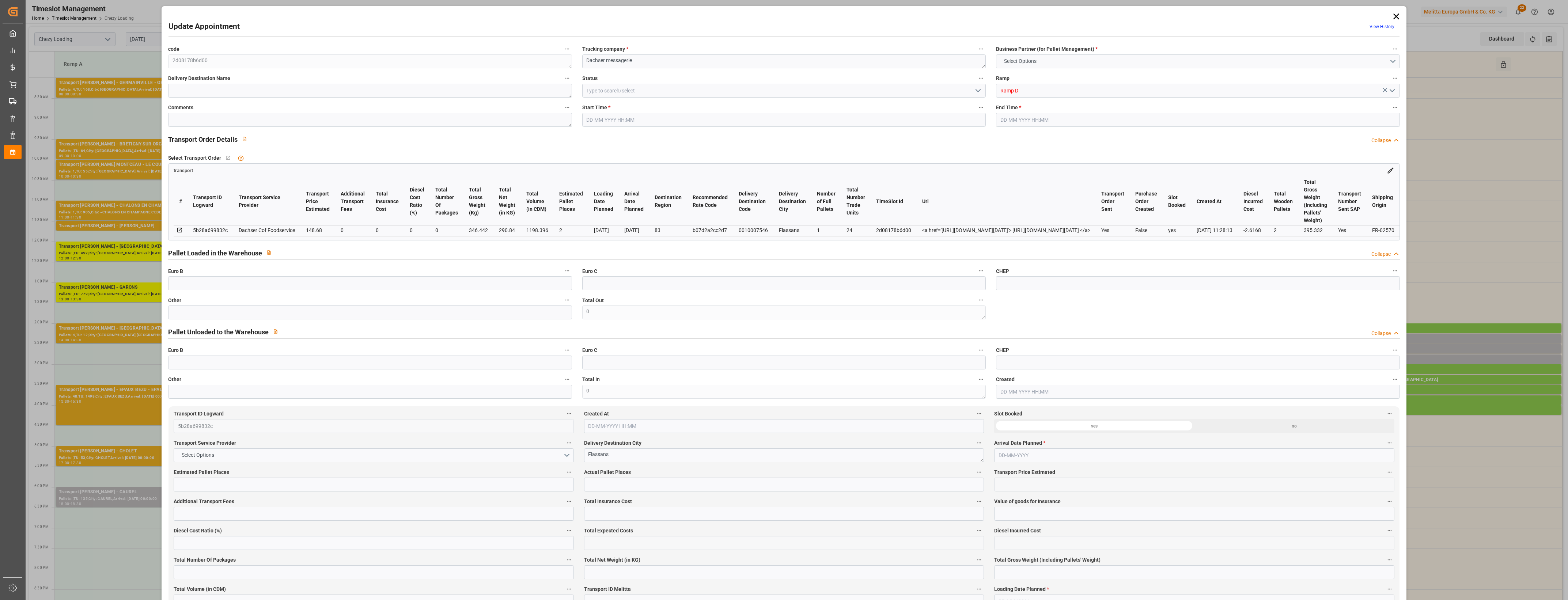
type input "0"
type input "21"
type input "35"
type input "[DATE] 14:30"
type input "[DATE] 14:45"
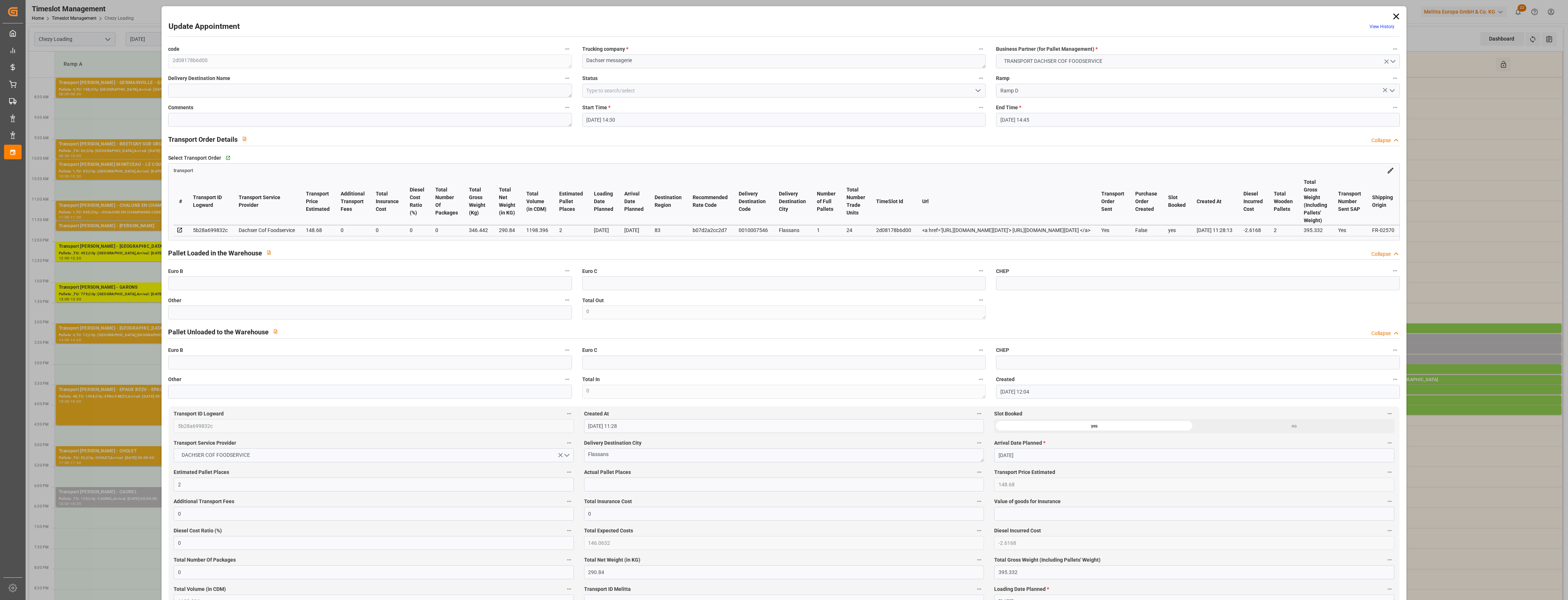
type input "[DATE] 12:04"
type input "[DATE] 11:28"
click at [208, 310] on input "text" at bounding box center [369, 312] width 404 height 14
click at [590, 489] on input "text" at bounding box center [784, 484] width 400 height 14
click at [703, 481] on input "2" at bounding box center [784, 484] width 400 height 14
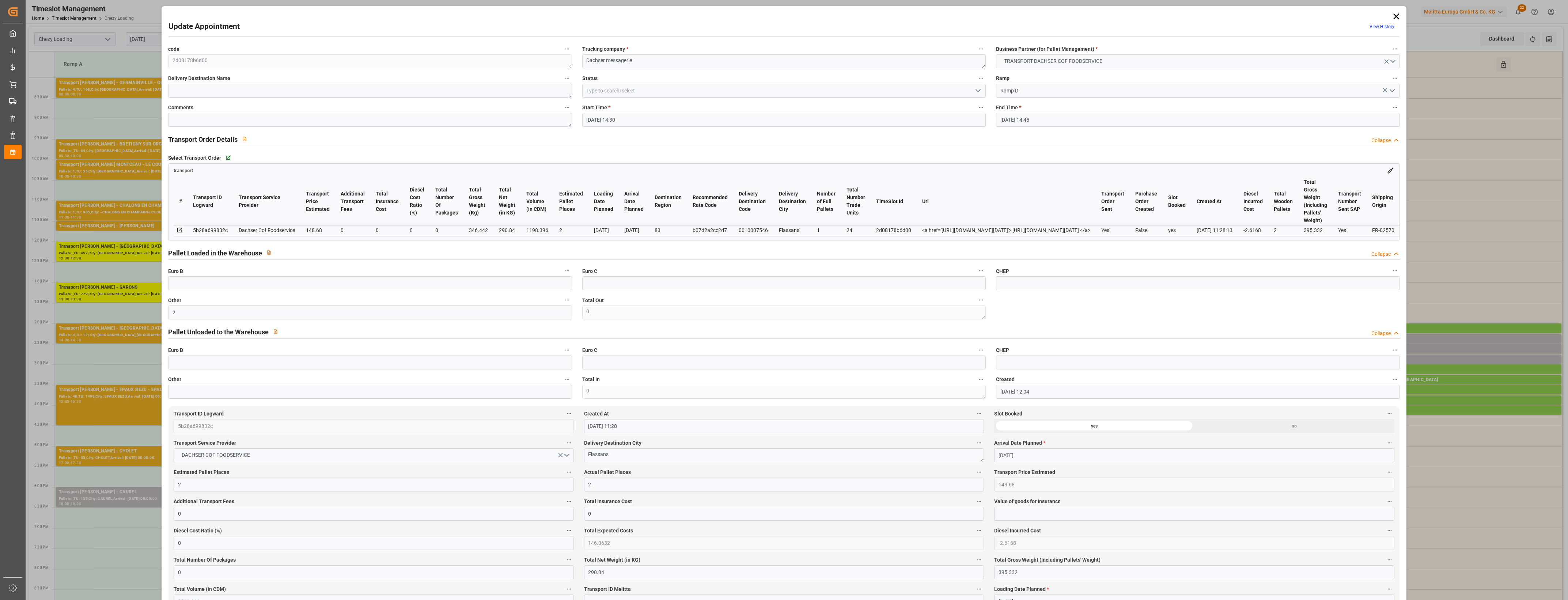
click at [704, 475] on label "Actual Pallet Places" at bounding box center [784, 472] width 400 height 10
click at [975, 475] on button "Actual Pallet Places" at bounding box center [979, 472] width 10 height 10
click at [704, 475] on div at bounding box center [784, 300] width 1568 height 600
click at [977, 91] on polyline "open menu" at bounding box center [978, 91] width 4 height 2
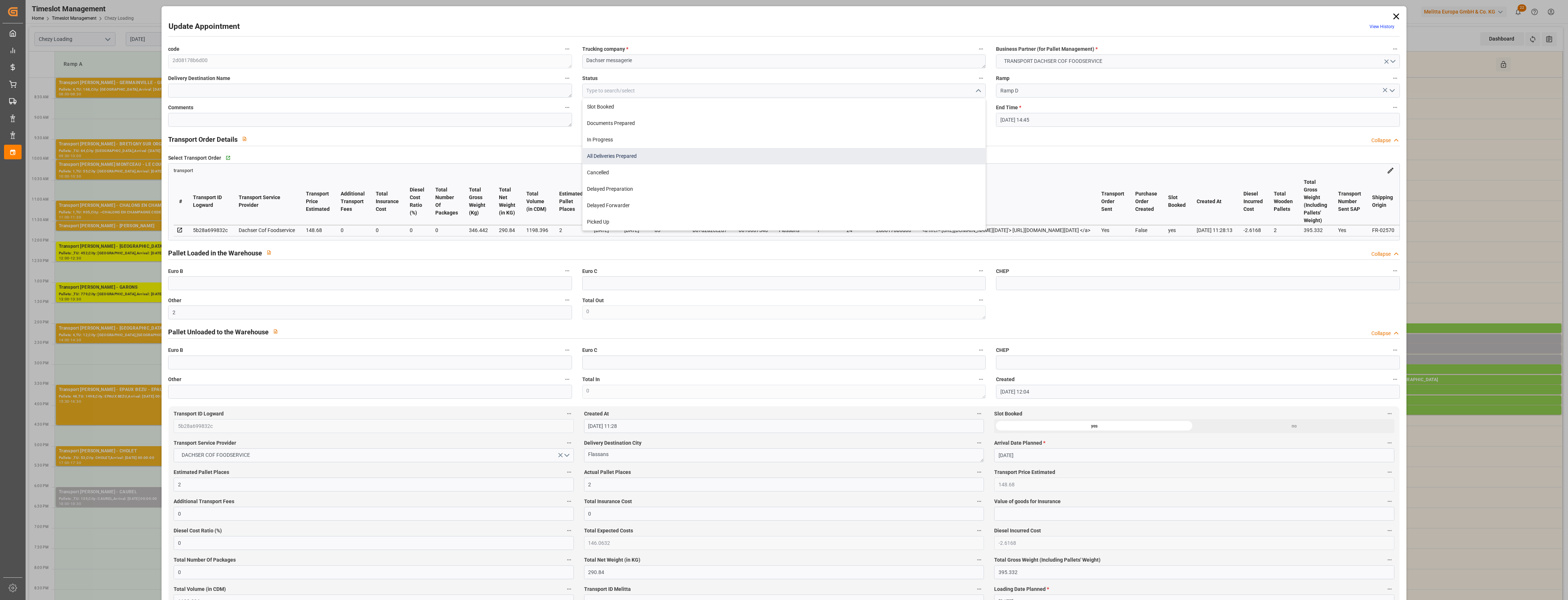
click at [645, 158] on div "All Deliveries Prepared" at bounding box center [784, 156] width 403 height 16
